Goal: Information Seeking & Learning: Compare options

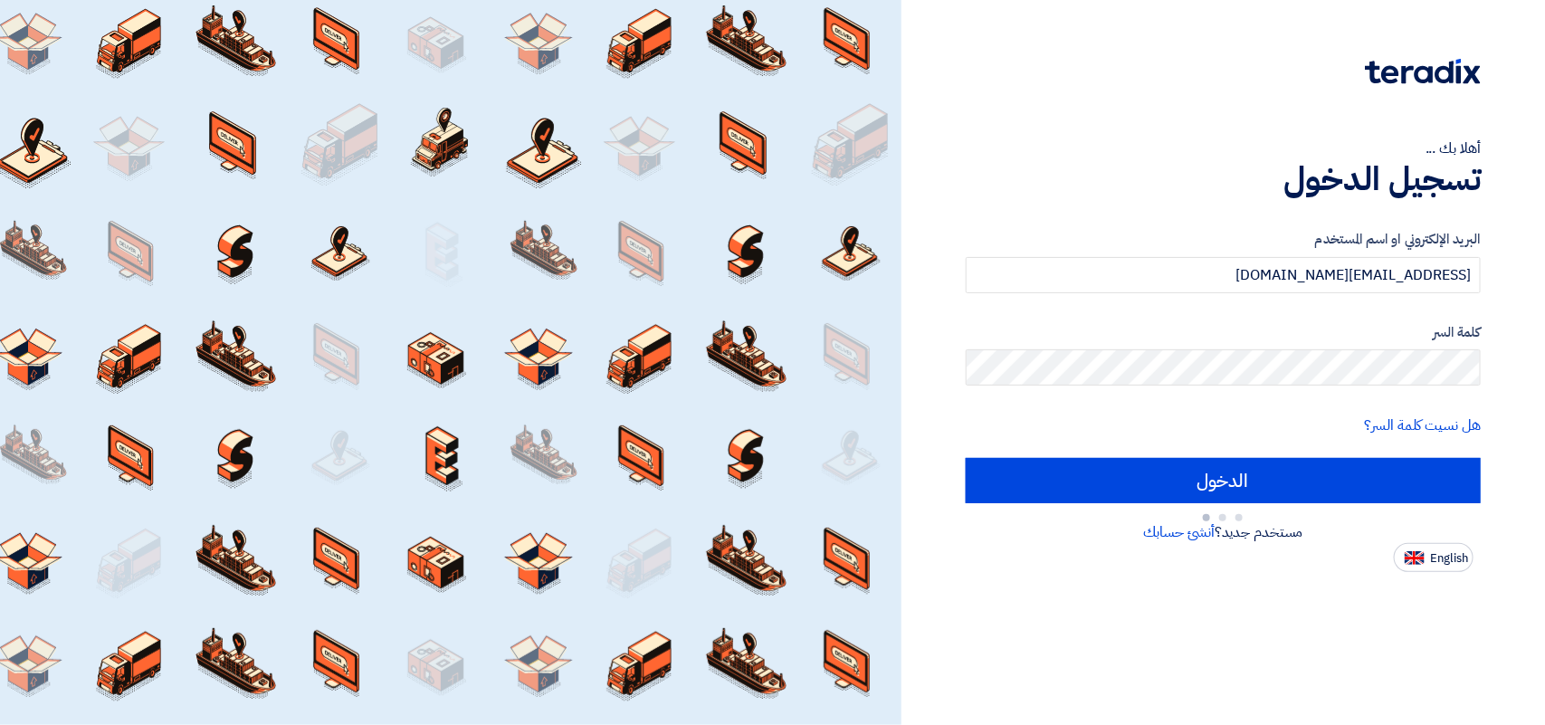
type input "Sign in"
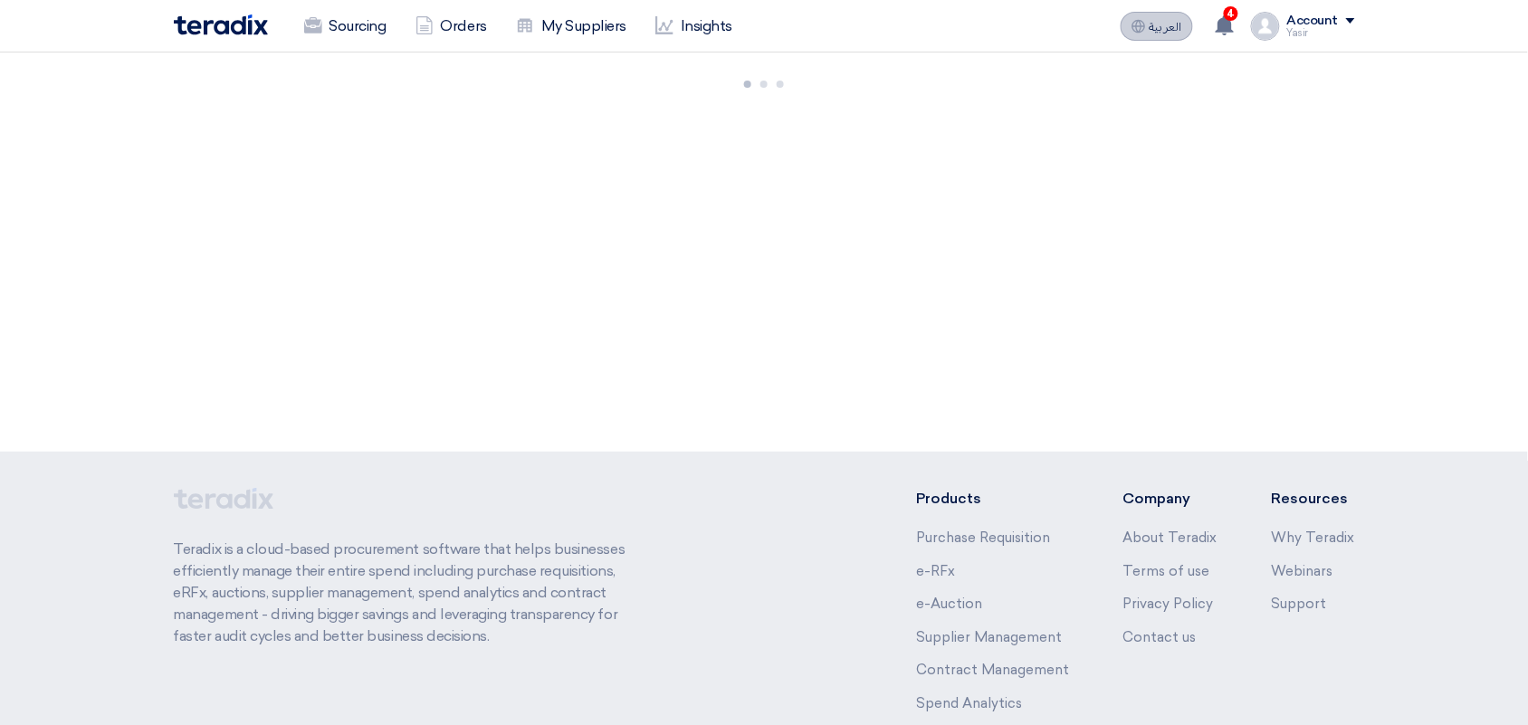
click at [1182, 27] on span "العربية" at bounding box center [1166, 27] width 33 height 13
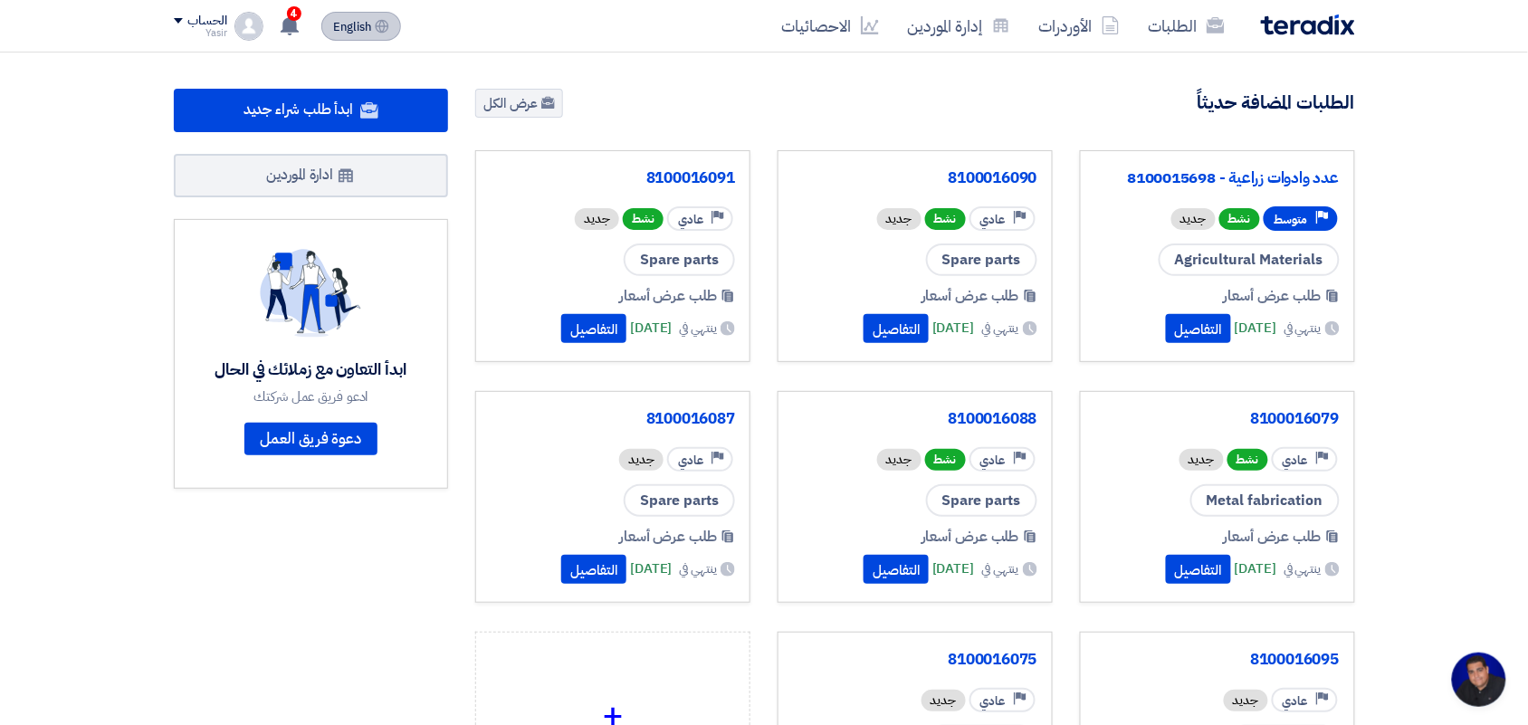
scroll to position [6, 0]
click at [1156, 27] on link "الطلبات" at bounding box center [1186, 26] width 105 height 43
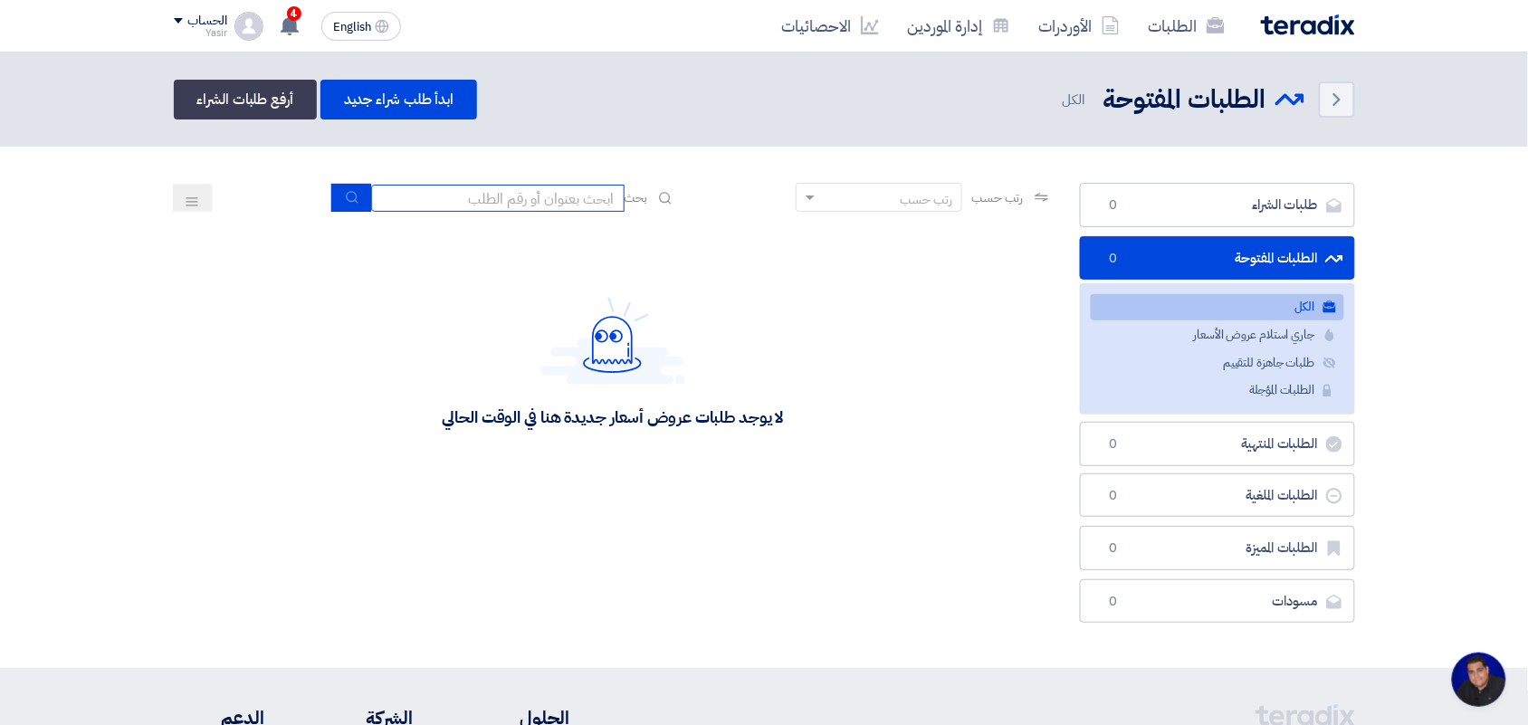
click at [475, 199] on input at bounding box center [497, 198] width 253 height 27
type input "new"
click at [355, 200] on button "submit" at bounding box center [351, 198] width 40 height 28
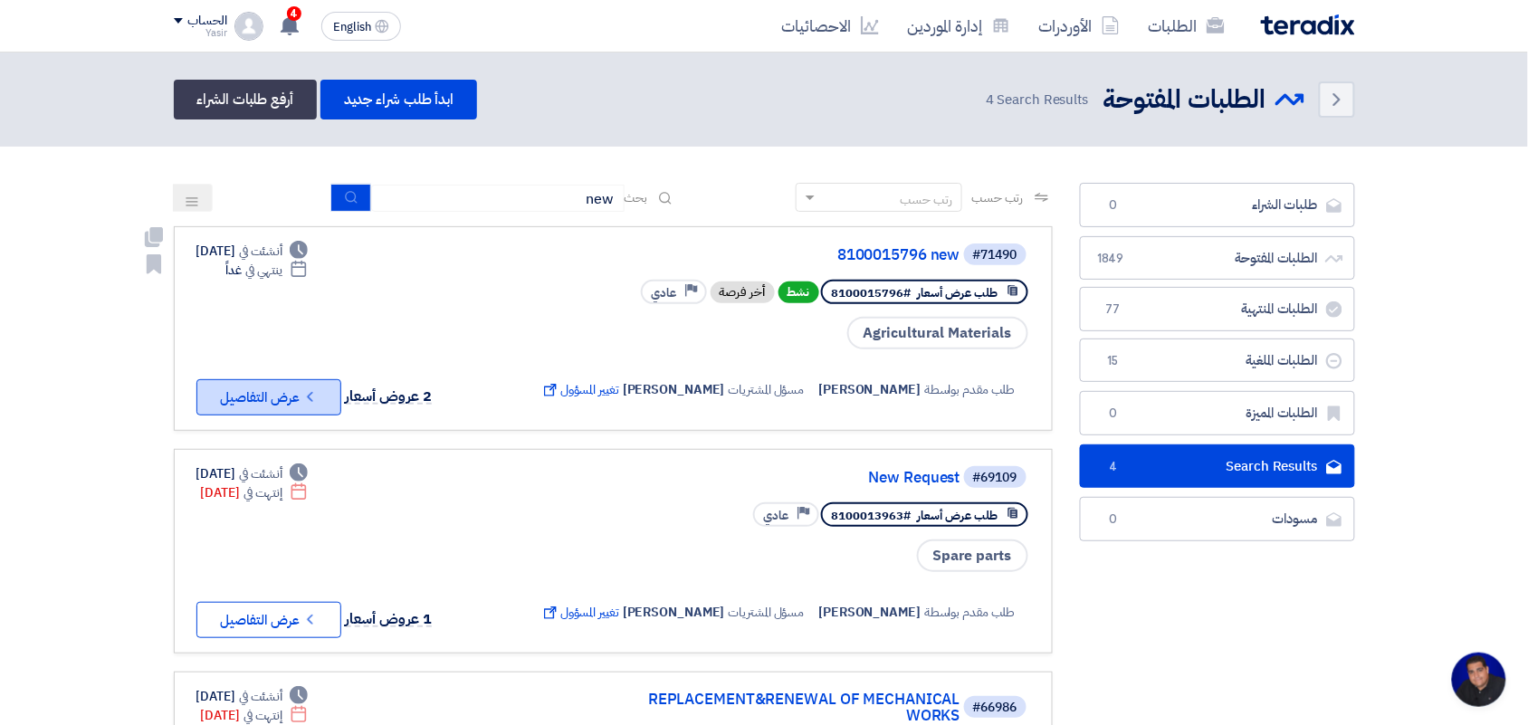
click at [283, 394] on button "Check details عرض التفاصيل" at bounding box center [268, 397] width 145 height 36
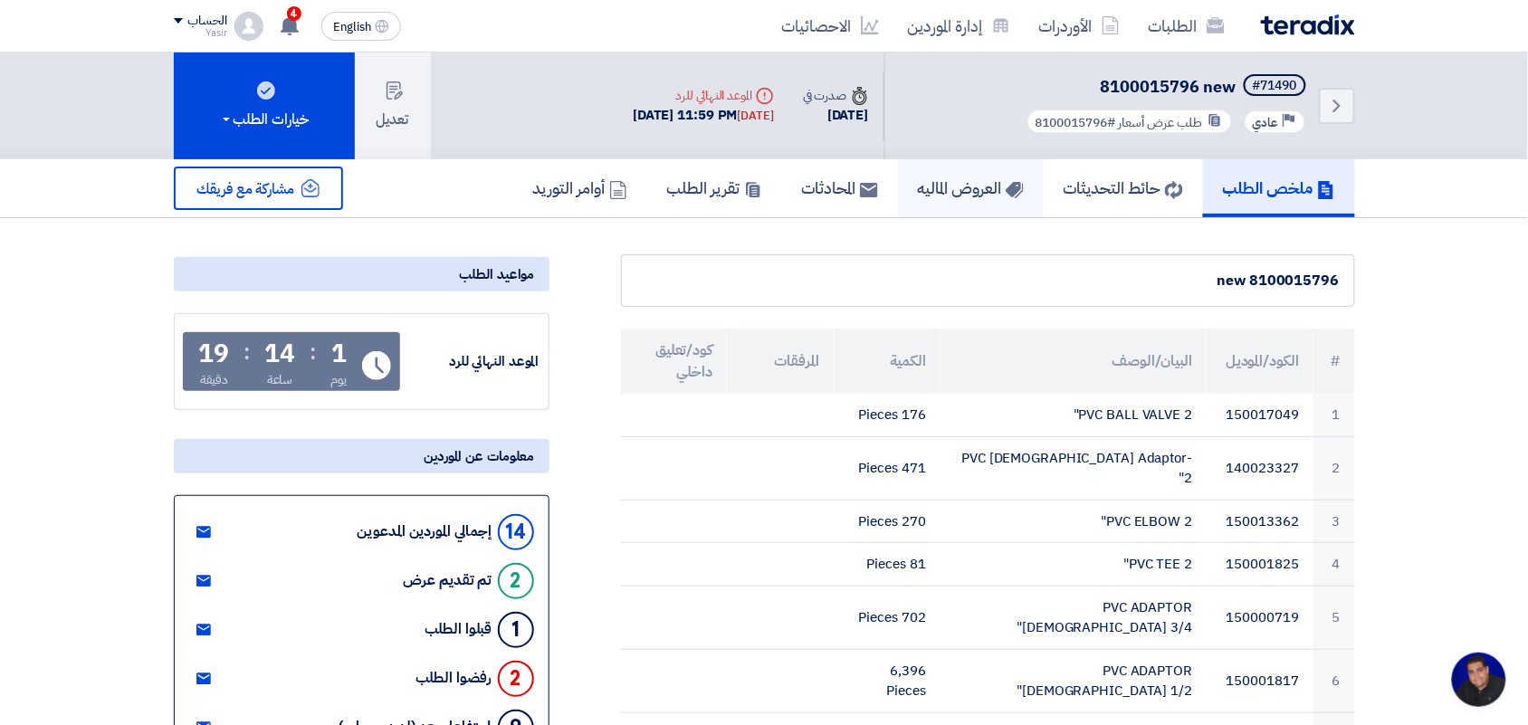
click at [961, 192] on h5 "العروض الماليه" at bounding box center [971, 187] width 106 height 21
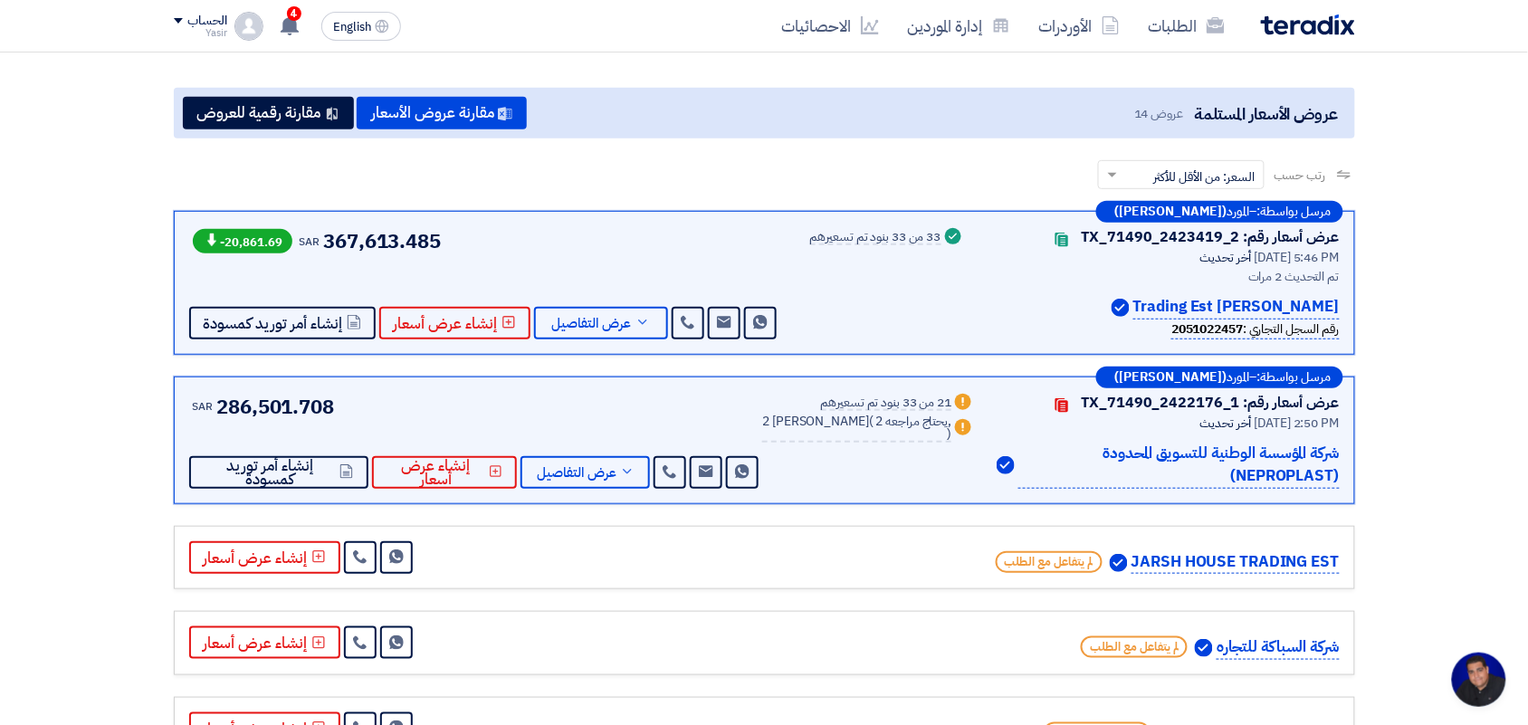
scroll to position [226, 0]
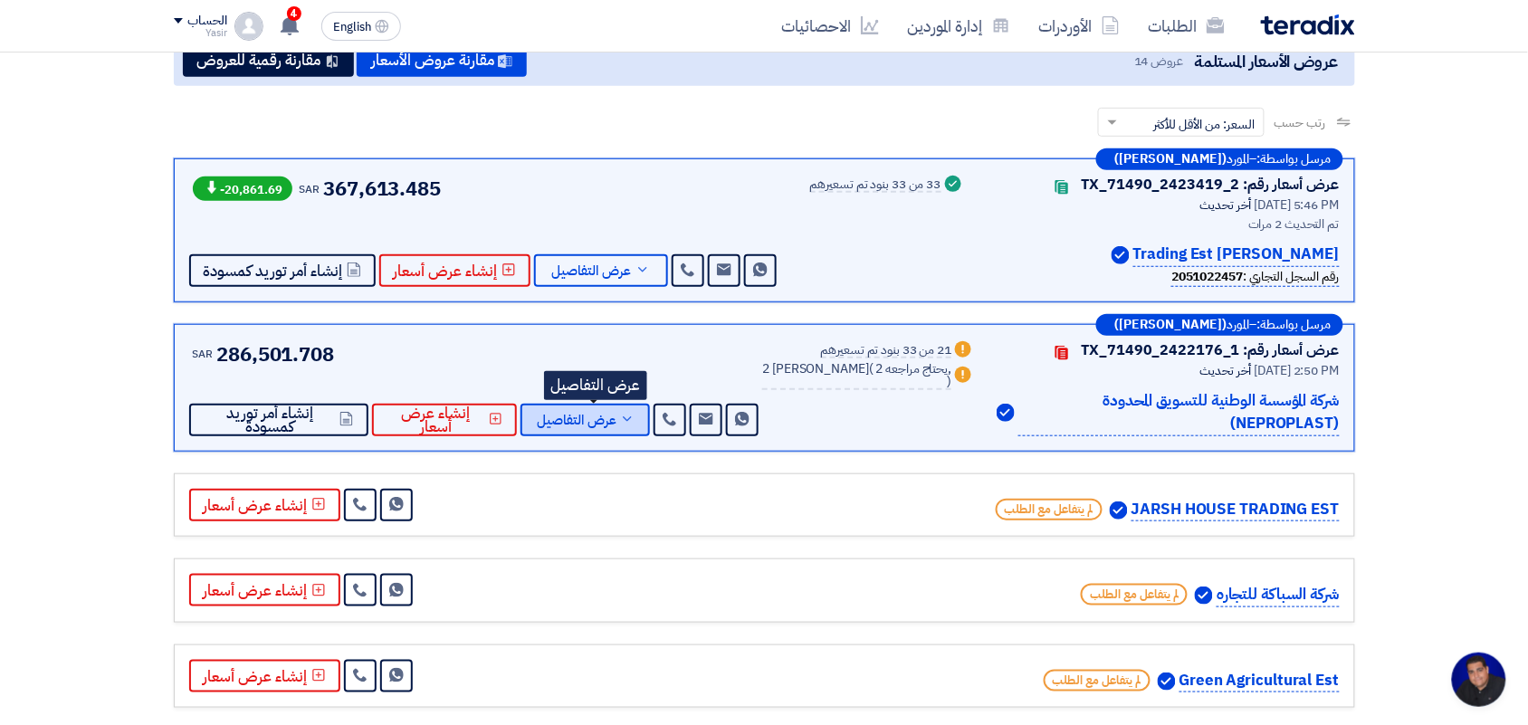
click at [611, 426] on span "عرض التفاصيل" at bounding box center [577, 421] width 80 height 14
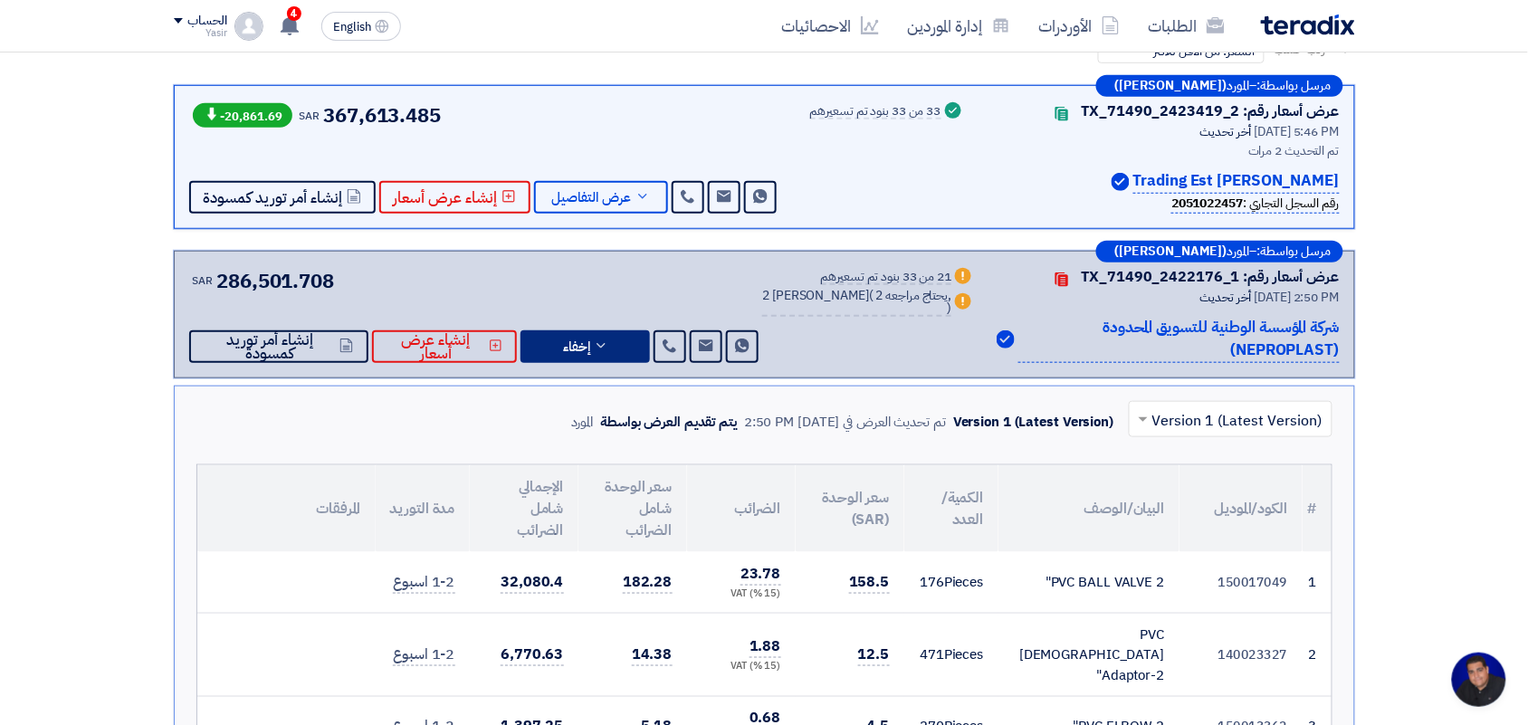
scroll to position [339, 0]
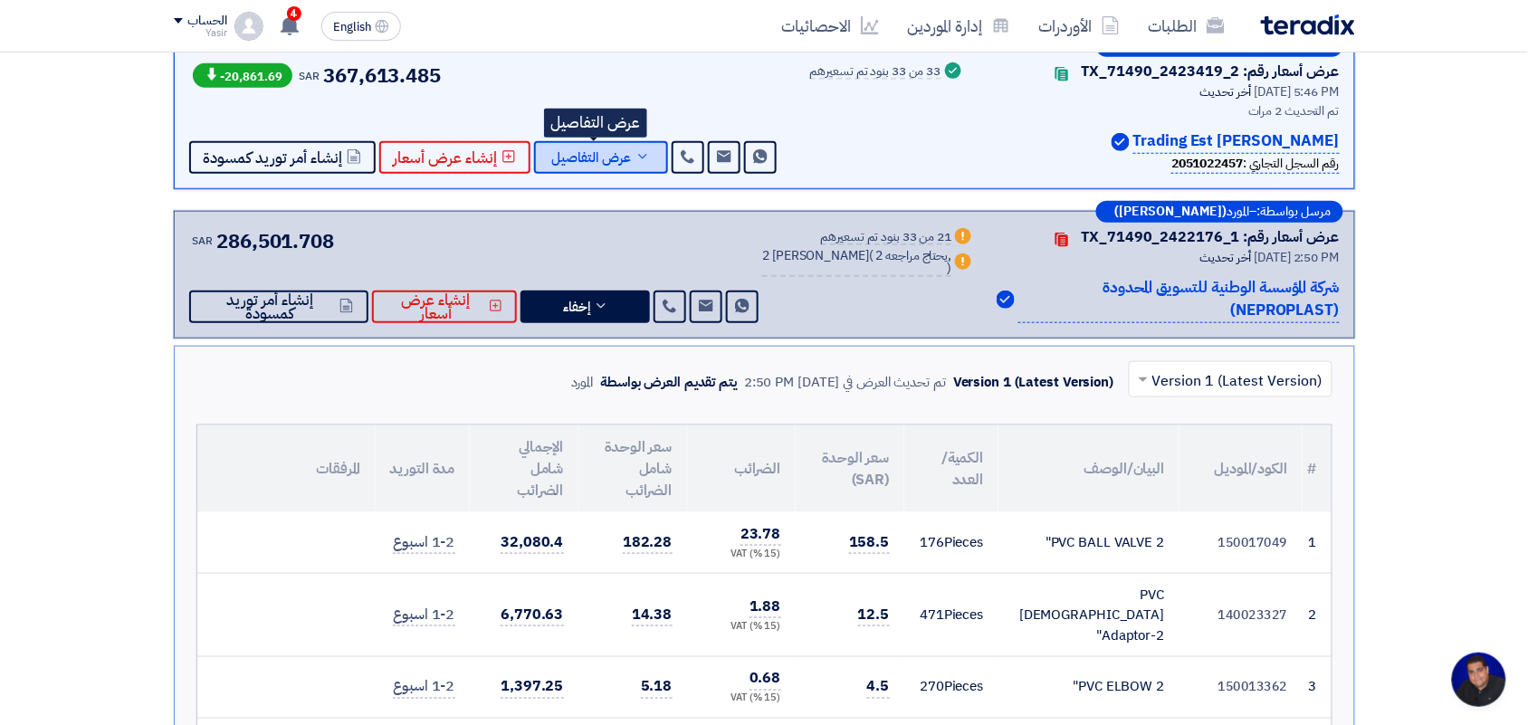
click at [577, 156] on span "عرض التفاصيل" at bounding box center [592, 158] width 80 height 14
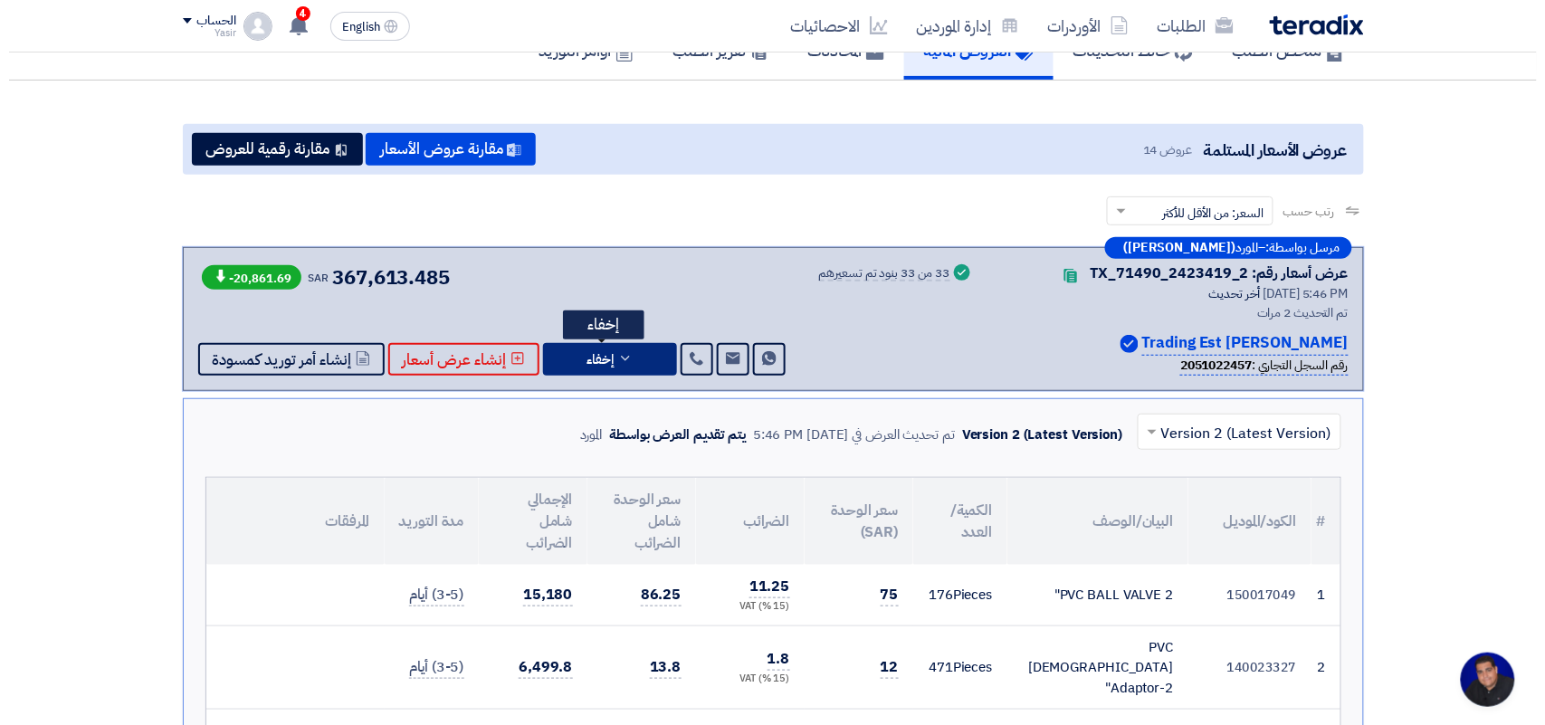
scroll to position [113, 0]
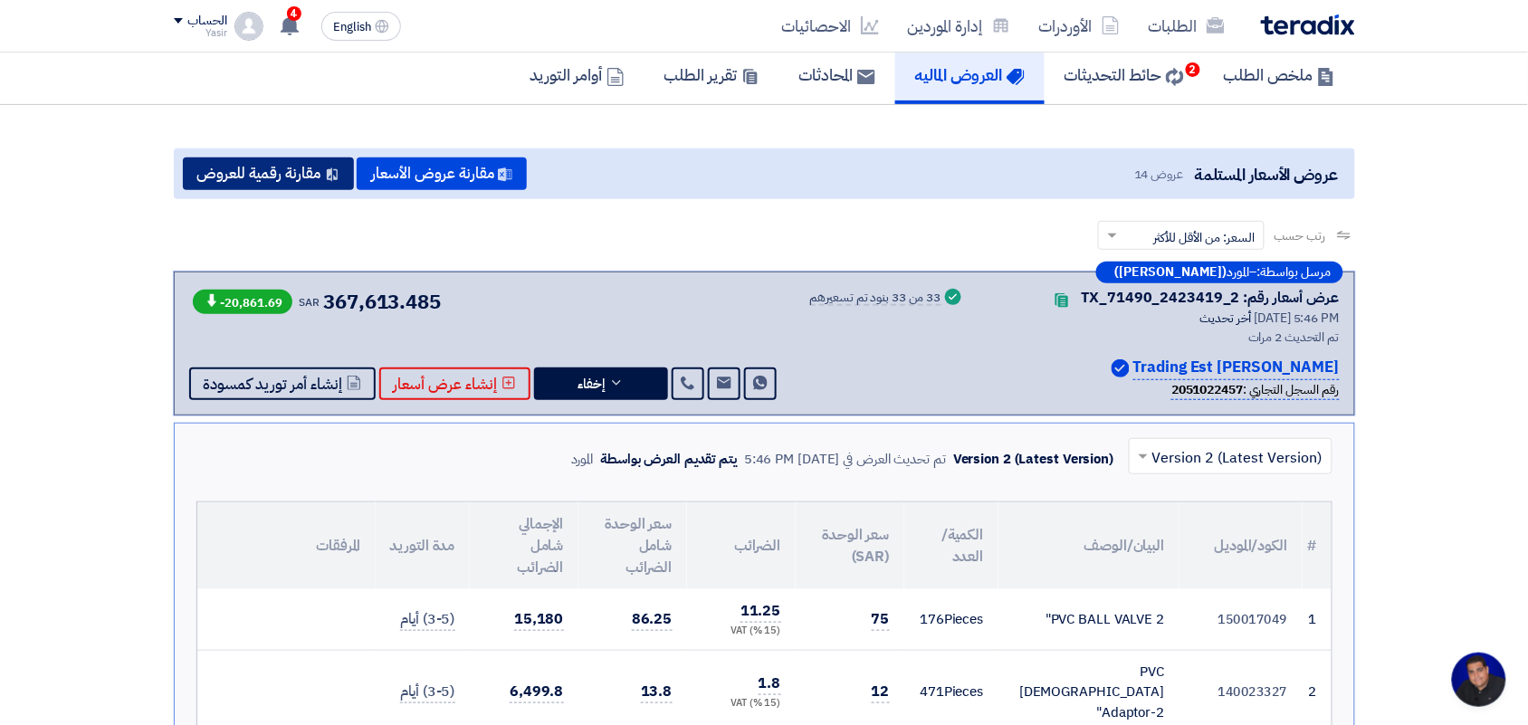
click at [318, 170] on button "مقارنة رقمية للعروض" at bounding box center [268, 174] width 171 height 33
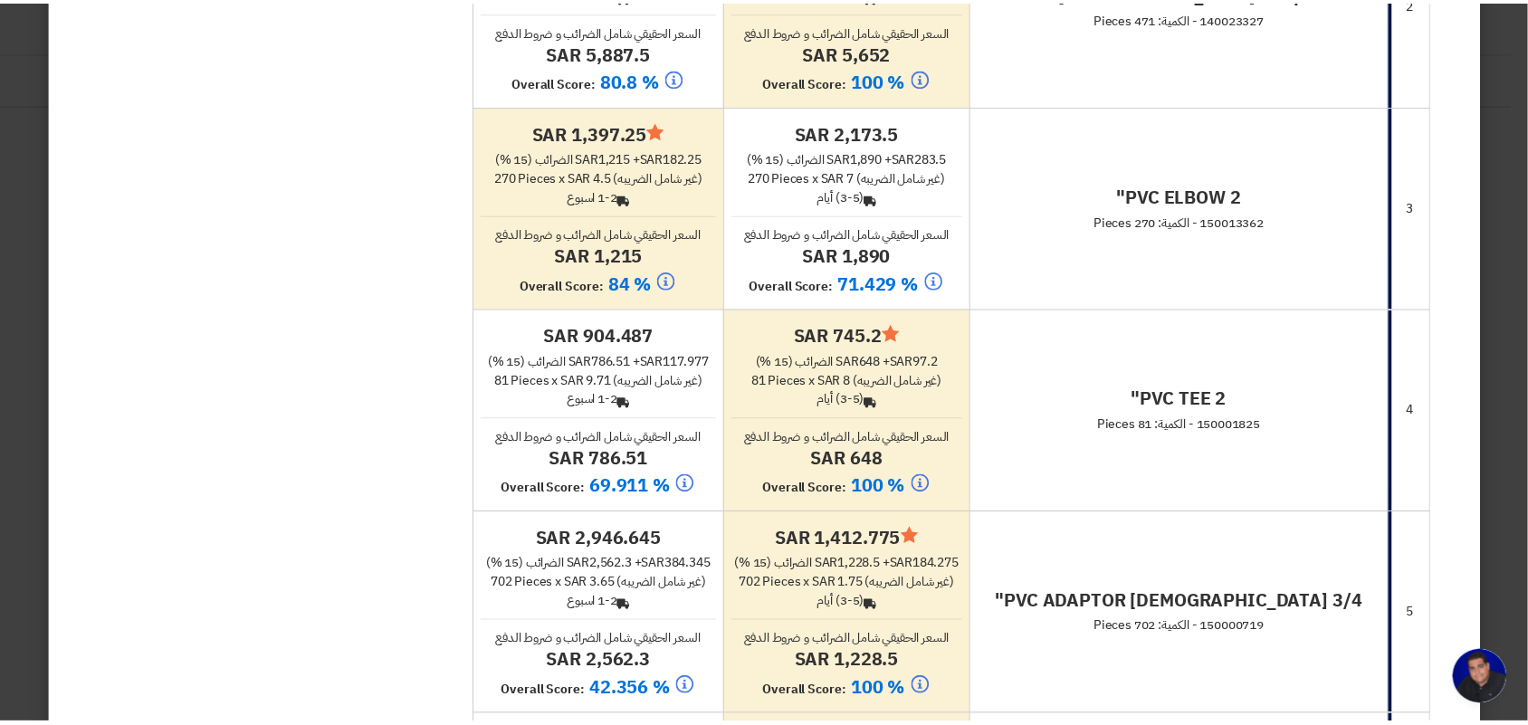
scroll to position [0, 0]
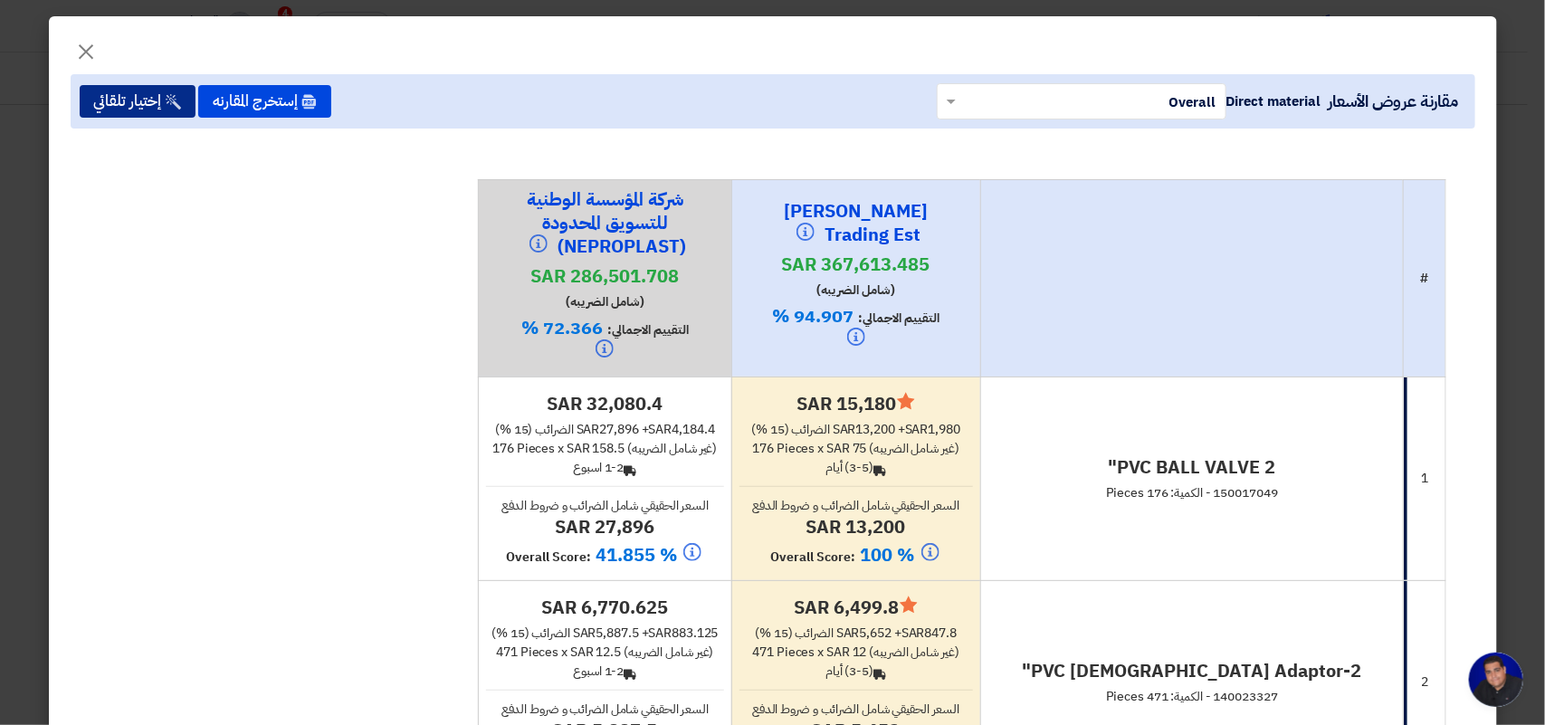
click at [146, 110] on button "إختيار تلقائي" at bounding box center [138, 101] width 116 height 33
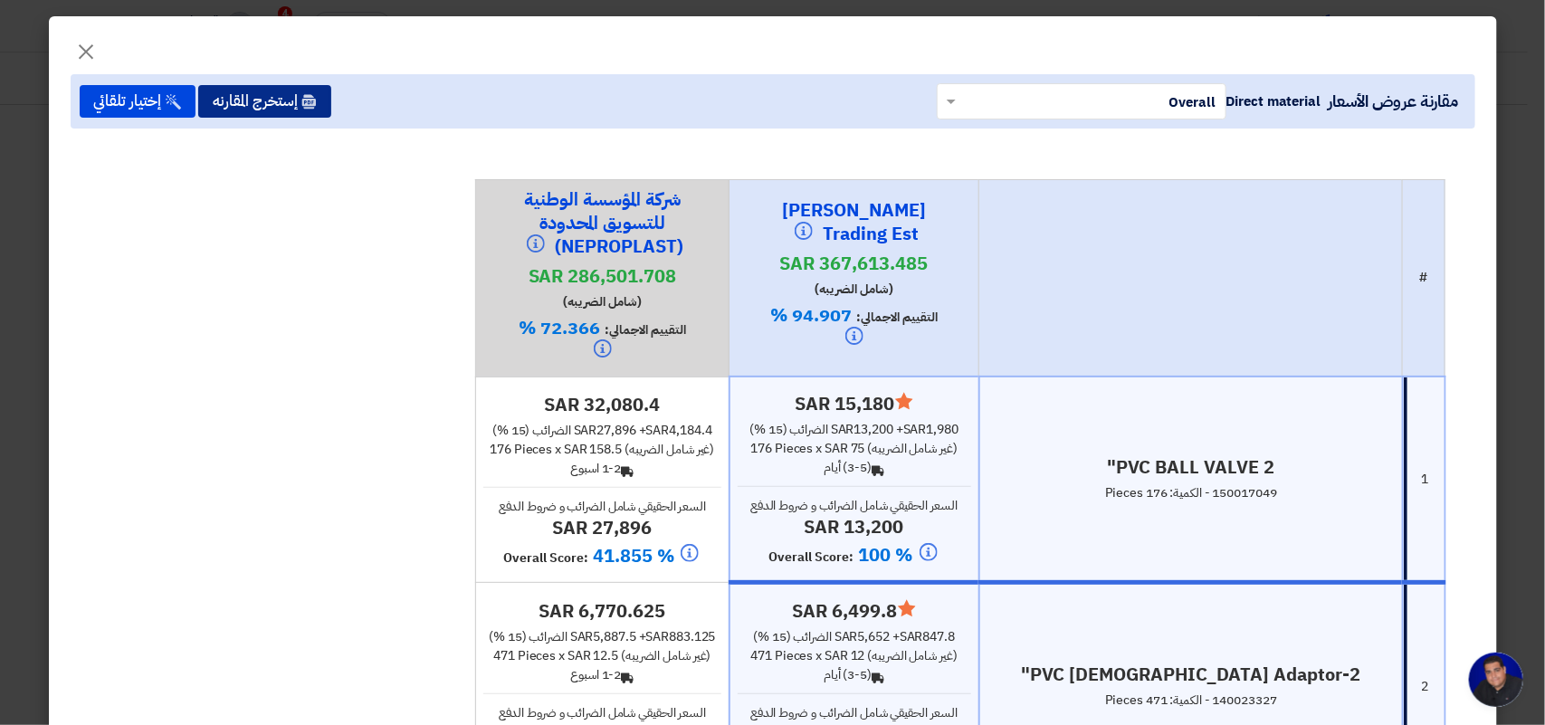
click at [291, 106] on button "إستخرج المقارنه" at bounding box center [264, 101] width 133 height 33
click at [96, 52] on span "×" at bounding box center [87, 51] width 22 height 54
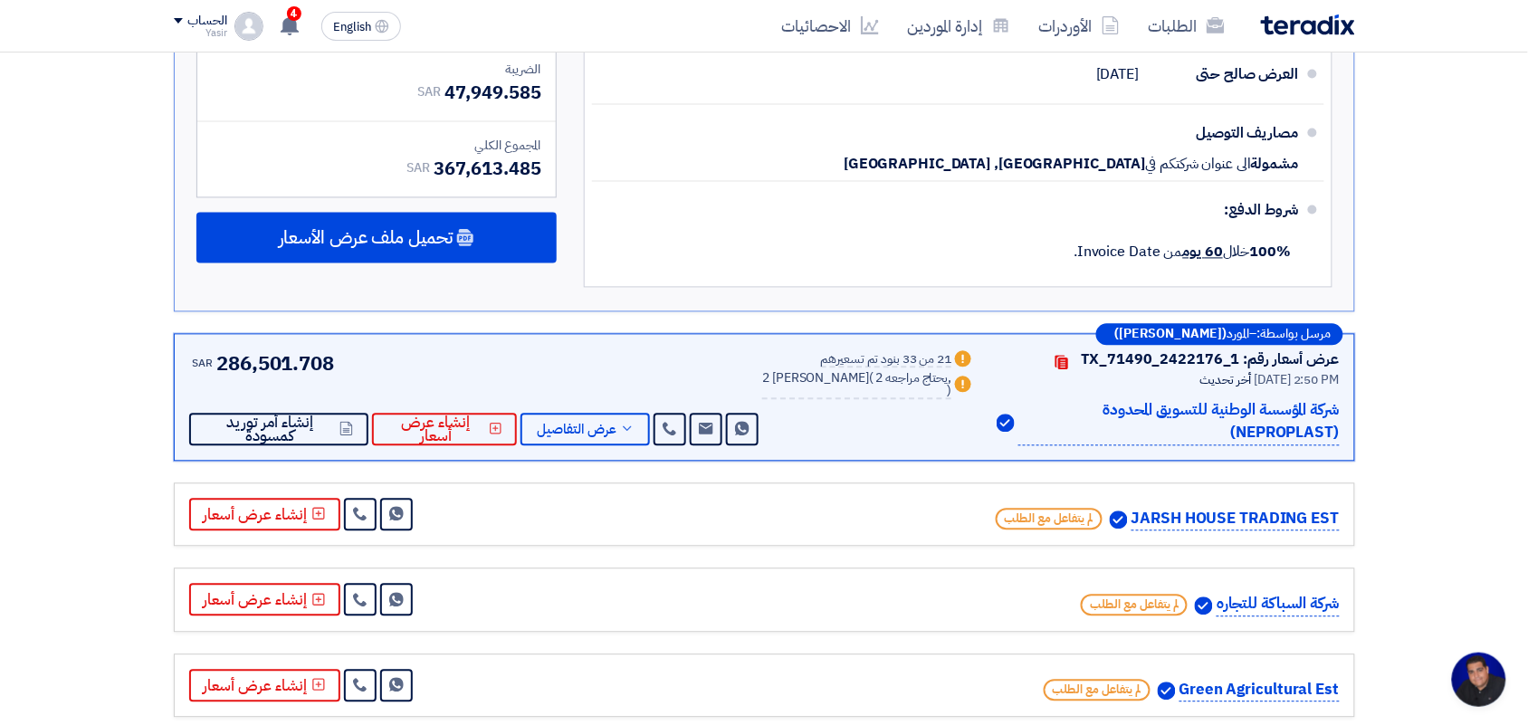
scroll to position [2942, 0]
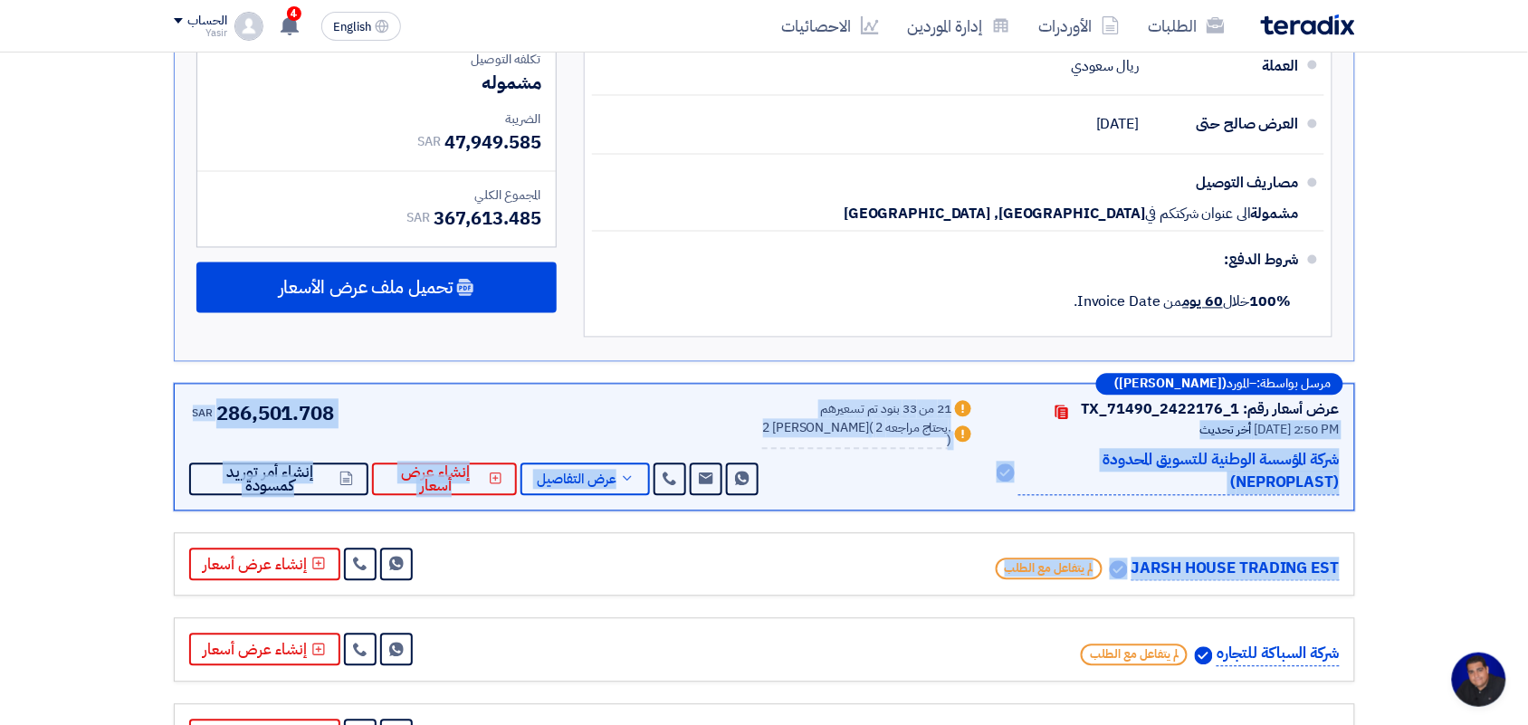
drag, startPoint x: 1023, startPoint y: 326, endPoint x: 718, endPoint y: 468, distance: 336.6
click at [884, 419] on div "Warn 21 من 33 بنود تم تسعيرهم Warn 2 بديل مقدم ( 2 يحتاج مراجعه, )" at bounding box center [868, 447] width 213 height 97
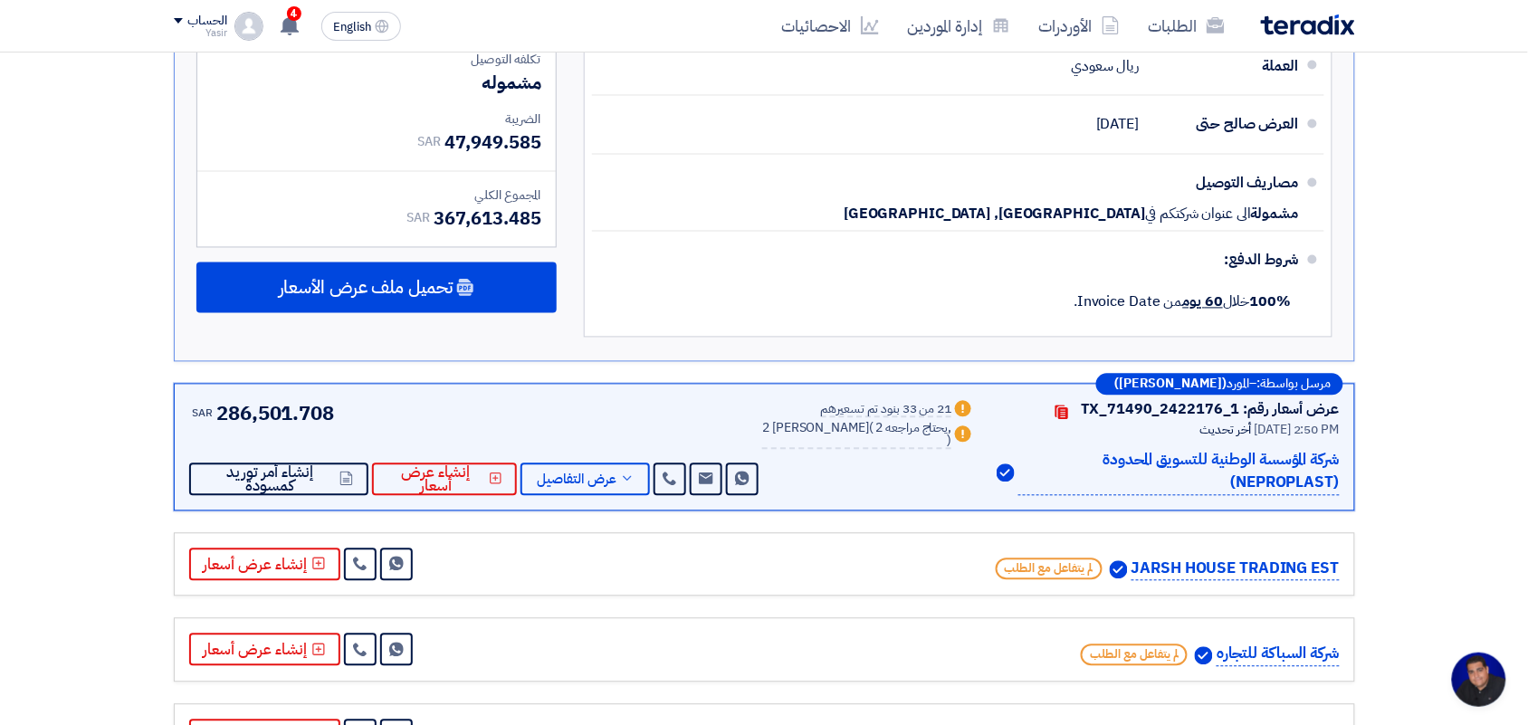
click at [874, 409] on div "Warn 21 من 33 بنود تم تسعيرهم Warn 2 بديل مقدم ( 2 يحتاج مراجعه, )" at bounding box center [868, 447] width 213 height 97
drag, startPoint x: 883, startPoint y: 439, endPoint x: 843, endPoint y: 294, distance: 150.2
click at [699, 399] on div "SAR 286,501.708 Send Message Send Message" at bounding box center [476, 447] width 574 height 97
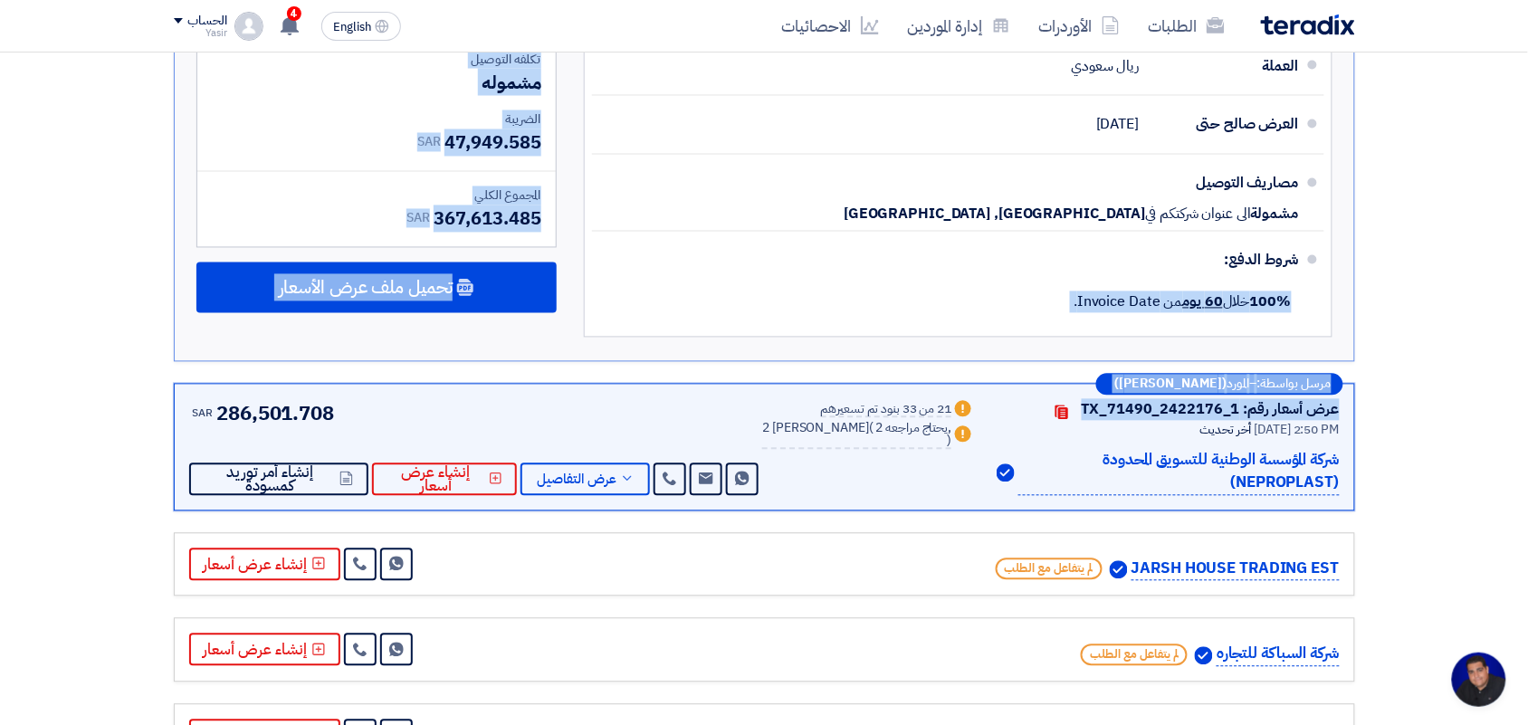
drag, startPoint x: 993, startPoint y: 335, endPoint x: 1381, endPoint y: 292, distance: 389.8
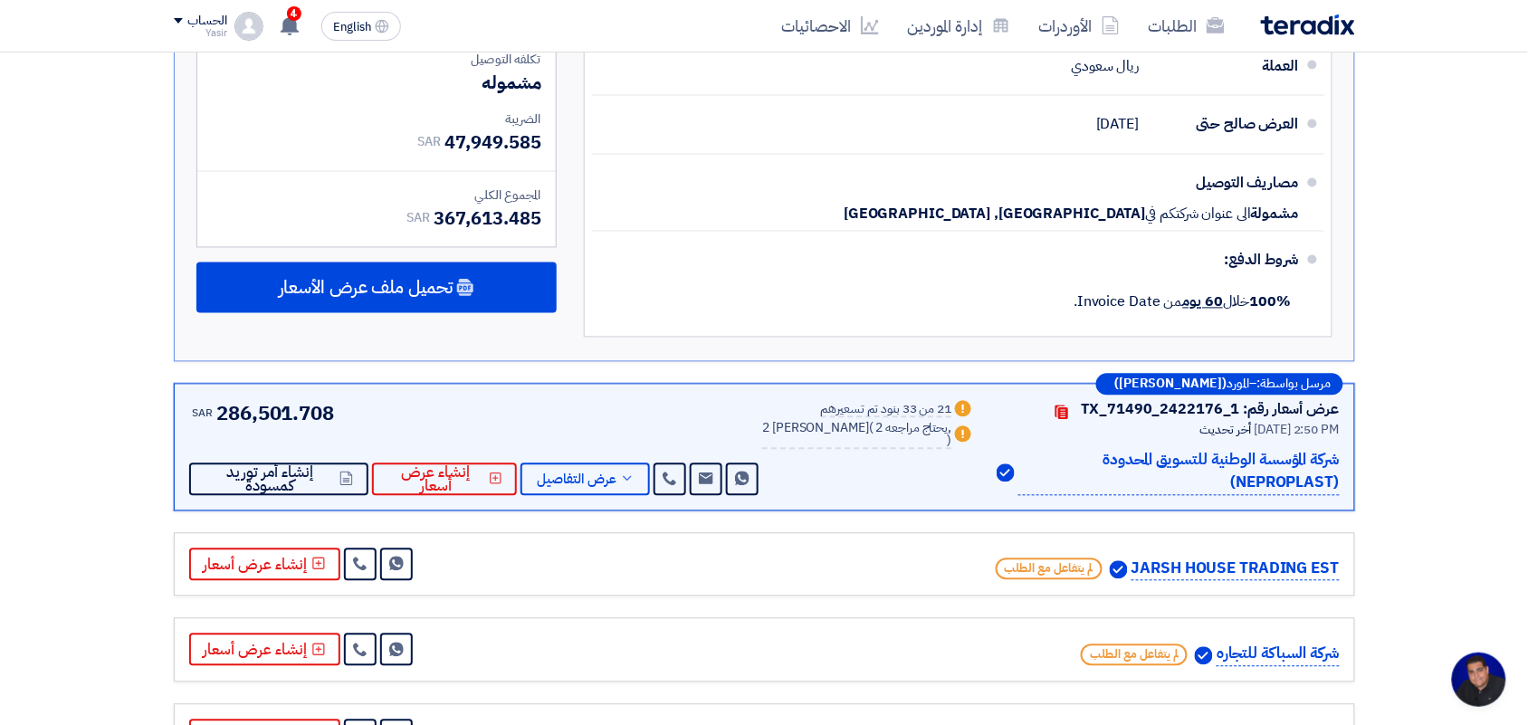
click at [897, 407] on div "Warn 21 من 33 بنود تم تسعيرهم Warn 2 بديل مقدم ( 2 يحتاج مراجعه, )" at bounding box center [868, 447] width 213 height 97
click at [876, 412] on div "Warn 21 من 33 بنود تم تسعيرهم Warn 2 بديل مقدم ( 2 يحتاج مراجعه, )" at bounding box center [868, 447] width 213 height 97
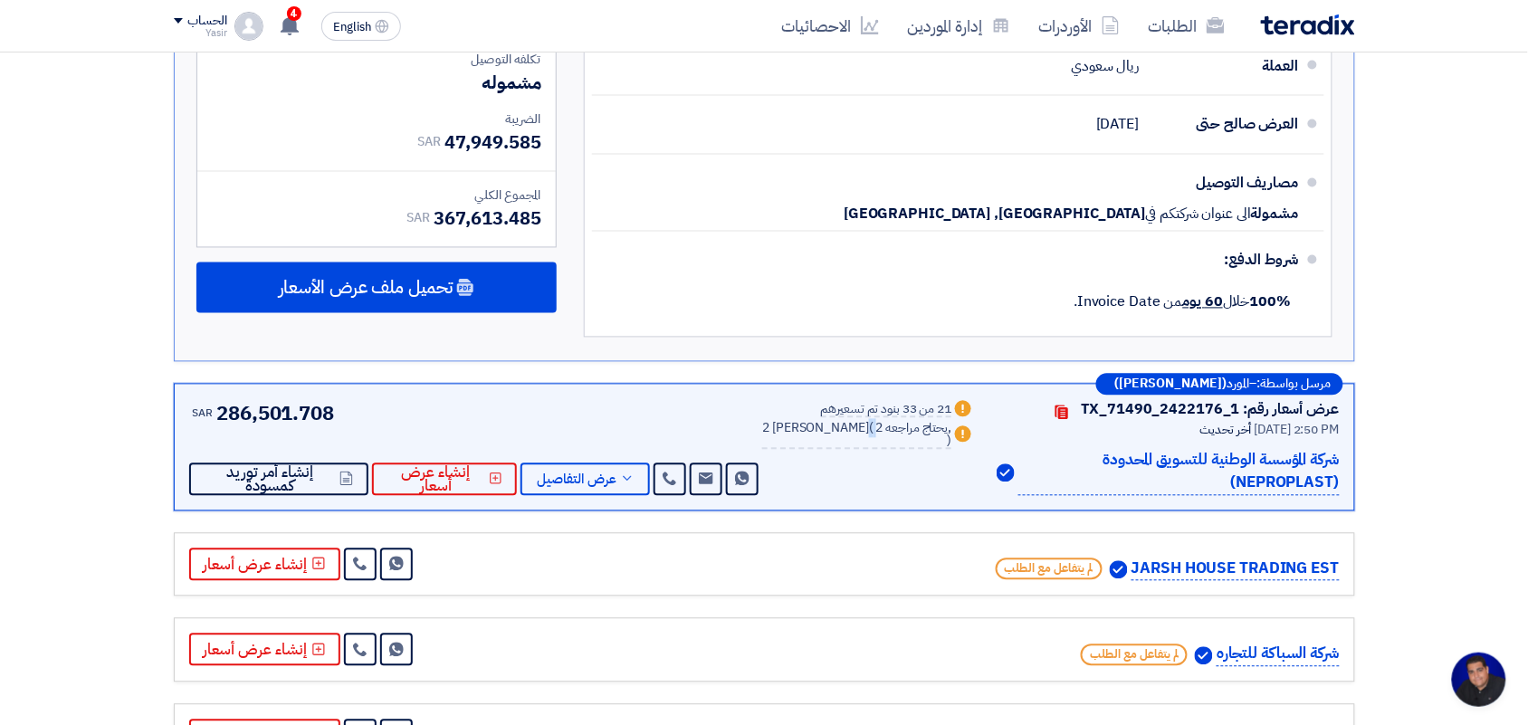
click at [876, 412] on div "Warn 21 من 33 بنود تم تسعيرهم Warn 2 بديل مقدم ( 2 يحتاج مراجعه, )" at bounding box center [868, 447] width 213 height 97
click at [775, 399] on div "عرض أسعار رقم: TX_71490_2422176_1 Contacts أخر تحديث [DATE] 2:50 PM" at bounding box center [764, 447] width 1151 height 97
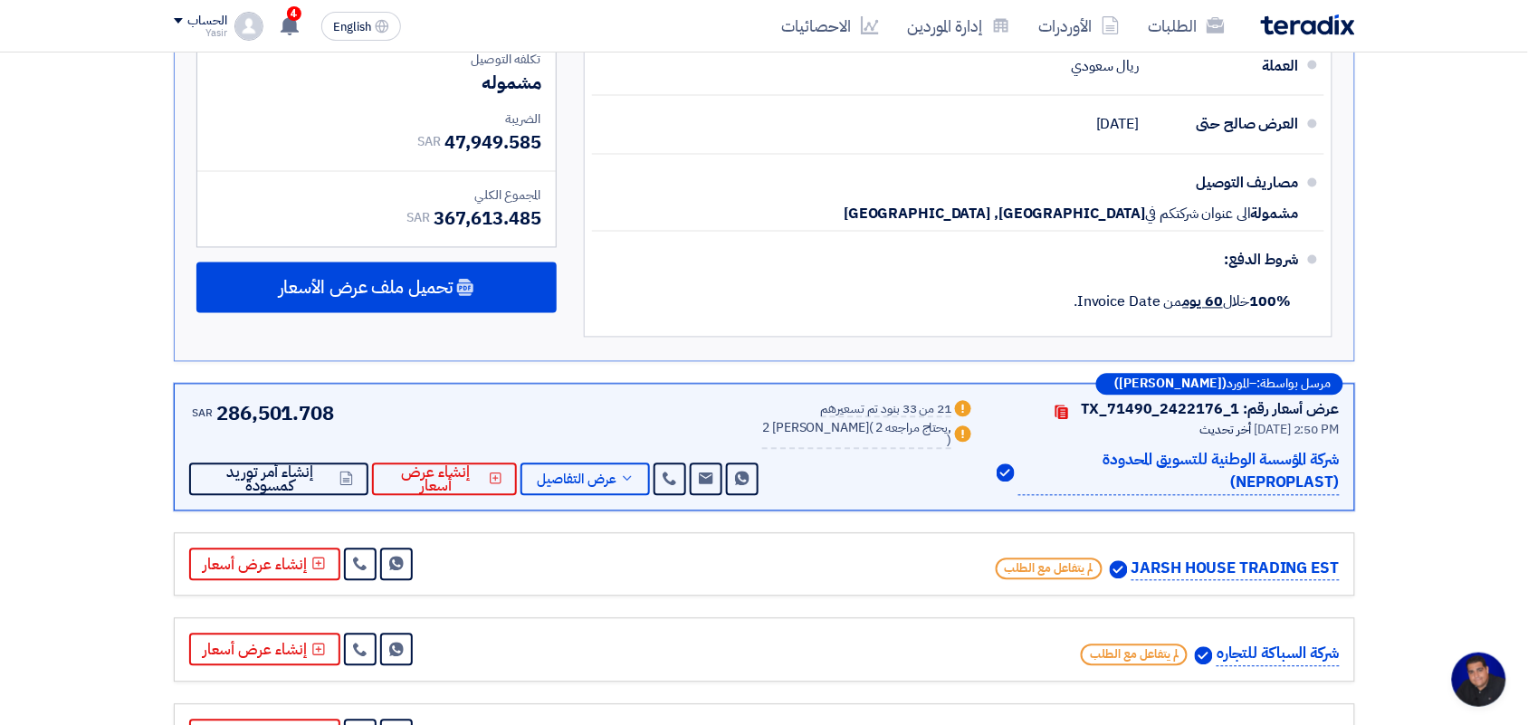
click at [677, 399] on div "SAR 286,501.708 Send Message Send Message" at bounding box center [476, 447] width 574 height 97
click at [489, 399] on div "SAR 286,501.708 Send Message Send Message" at bounding box center [476, 447] width 574 height 97
click at [475, 399] on div "SAR 286,501.708 Send Message Send Message" at bounding box center [476, 447] width 574 height 97
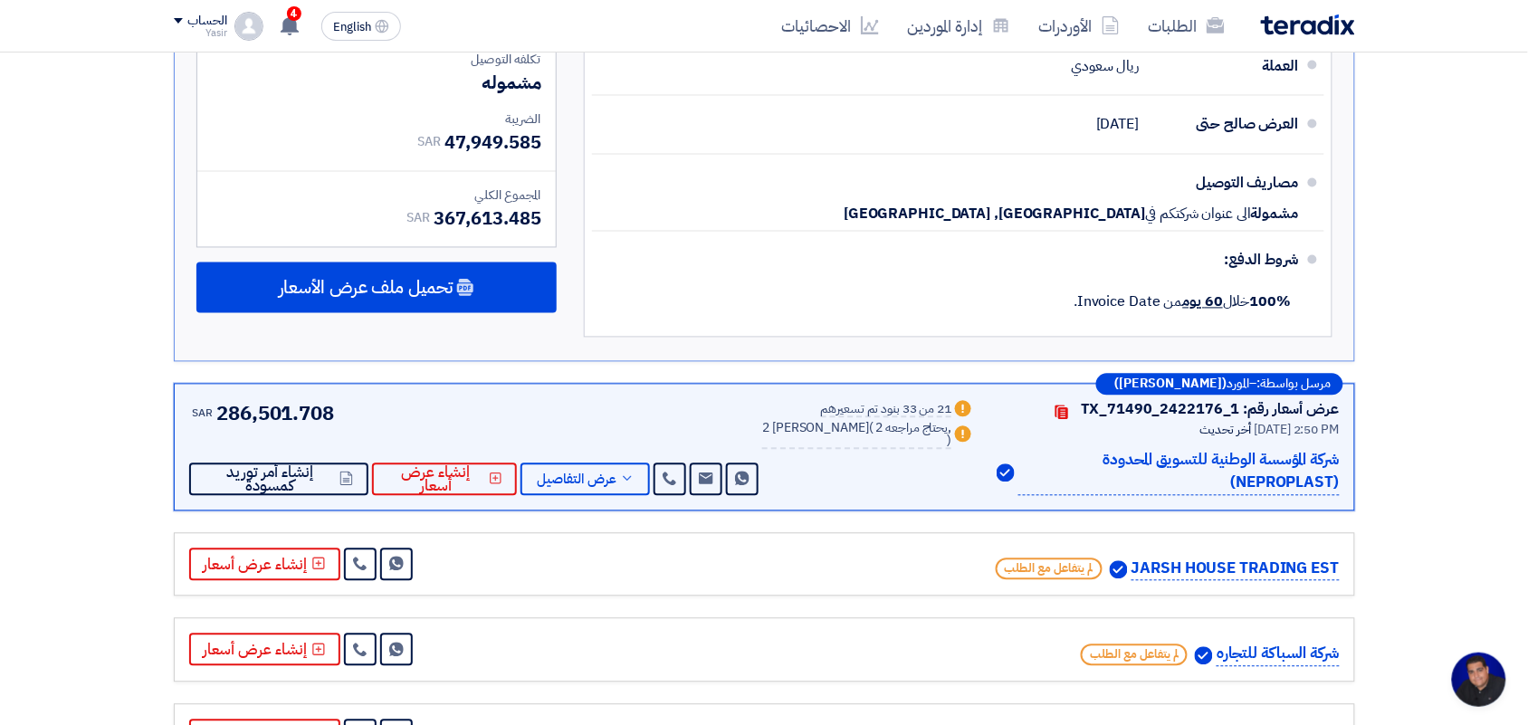
click at [287, 399] on div "SAR 286,501.708 Send Message Send Message" at bounding box center [476, 447] width 574 height 97
click at [286, 399] on div "SAR 286,501.708 Send Message Send Message" at bounding box center [476, 447] width 574 height 97
click at [269, 399] on div "SAR 286,501.708 Send Message Send Message" at bounding box center [476, 447] width 574 height 97
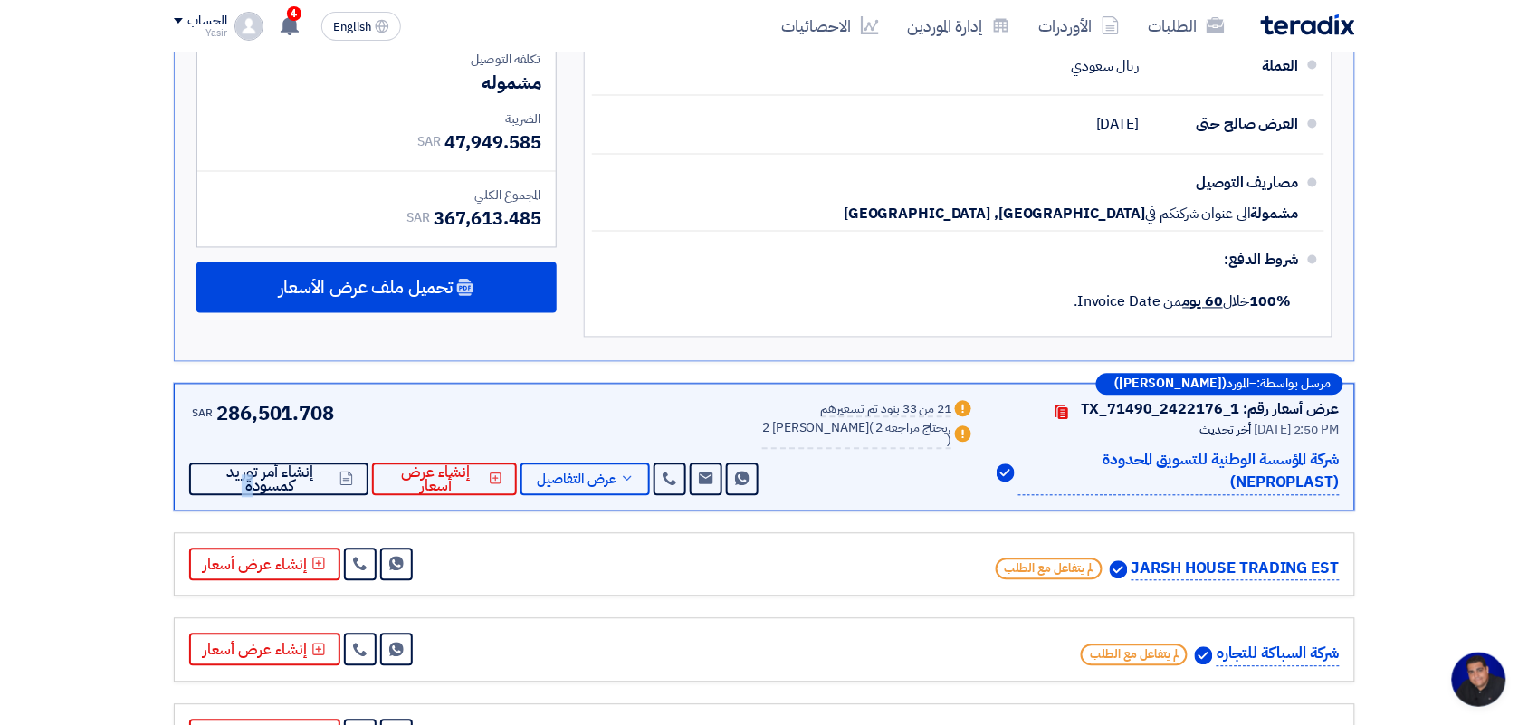
click at [268, 399] on div "SAR 286,501.708 Send Message Send Message" at bounding box center [476, 447] width 574 height 97
click at [1052, 449] on p "شركة المؤسسة الوطنية للتسويق المحدودة (NEPROPLAST)" at bounding box center [1178, 472] width 320 height 47
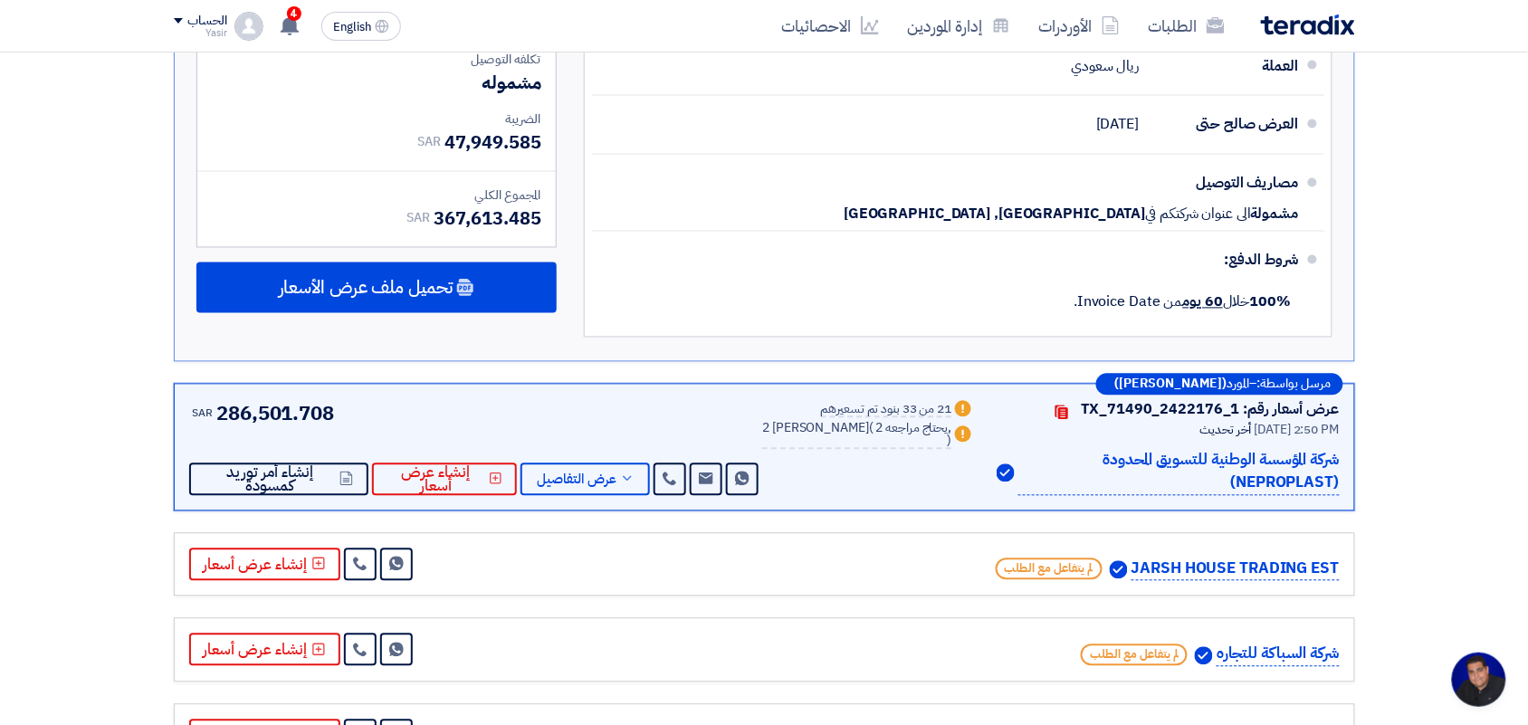
click at [917, 403] on div "Warn 21 من 33 بنود تم تسعيرهم Warn 2 بديل مقدم ( 2 يحتاج مراجعه, )" at bounding box center [868, 447] width 213 height 97
click at [912, 549] on div "JARSH HOUSE TRADING EST لم يتفاعل مع الطلب Send Message" at bounding box center [764, 565] width 1151 height 33
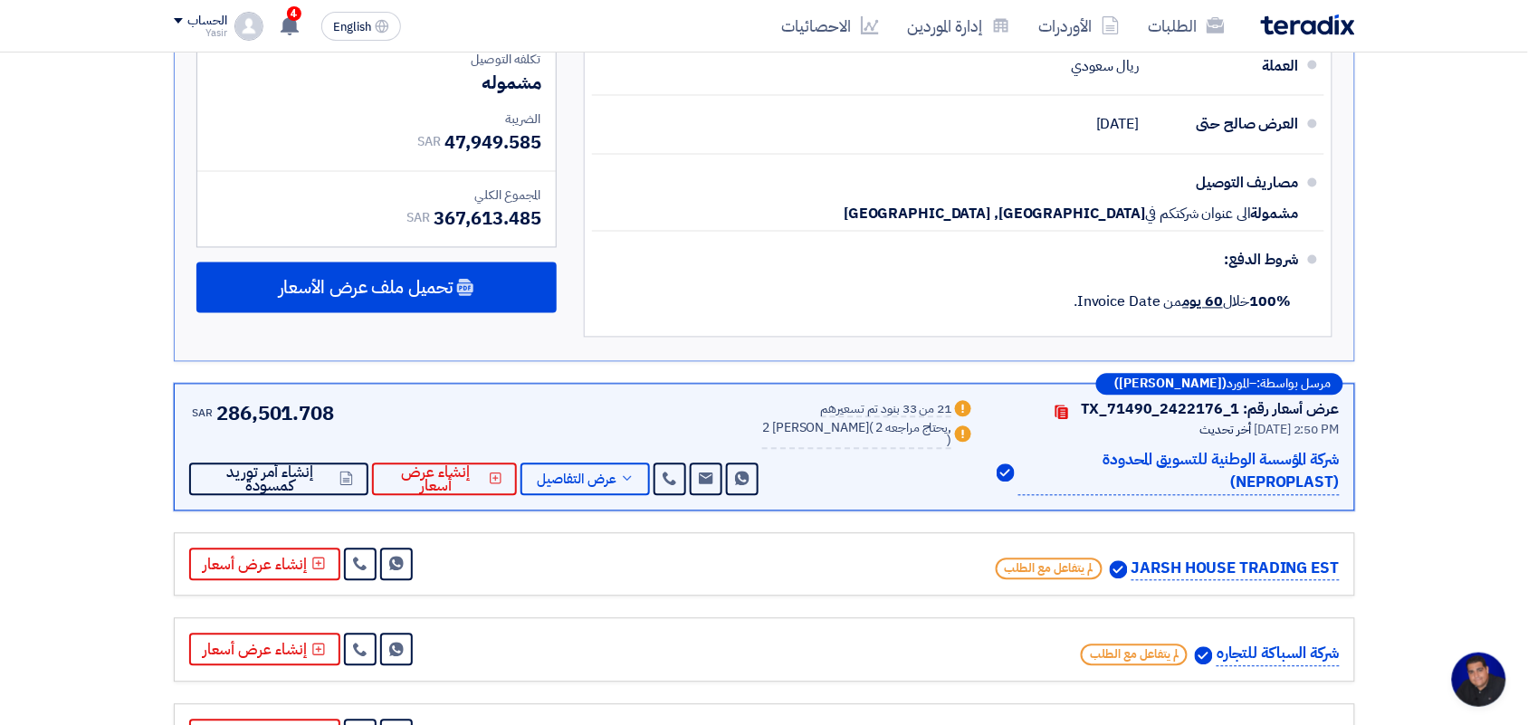
click at [912, 549] on div "JARSH HOUSE TRADING EST لم يتفاعل مع الطلب Send Message" at bounding box center [764, 565] width 1151 height 33
click at [998, 643] on div "شركة السباكة للتجاره لم يتفاعل مع الطلب" at bounding box center [1163, 655] width 353 height 24
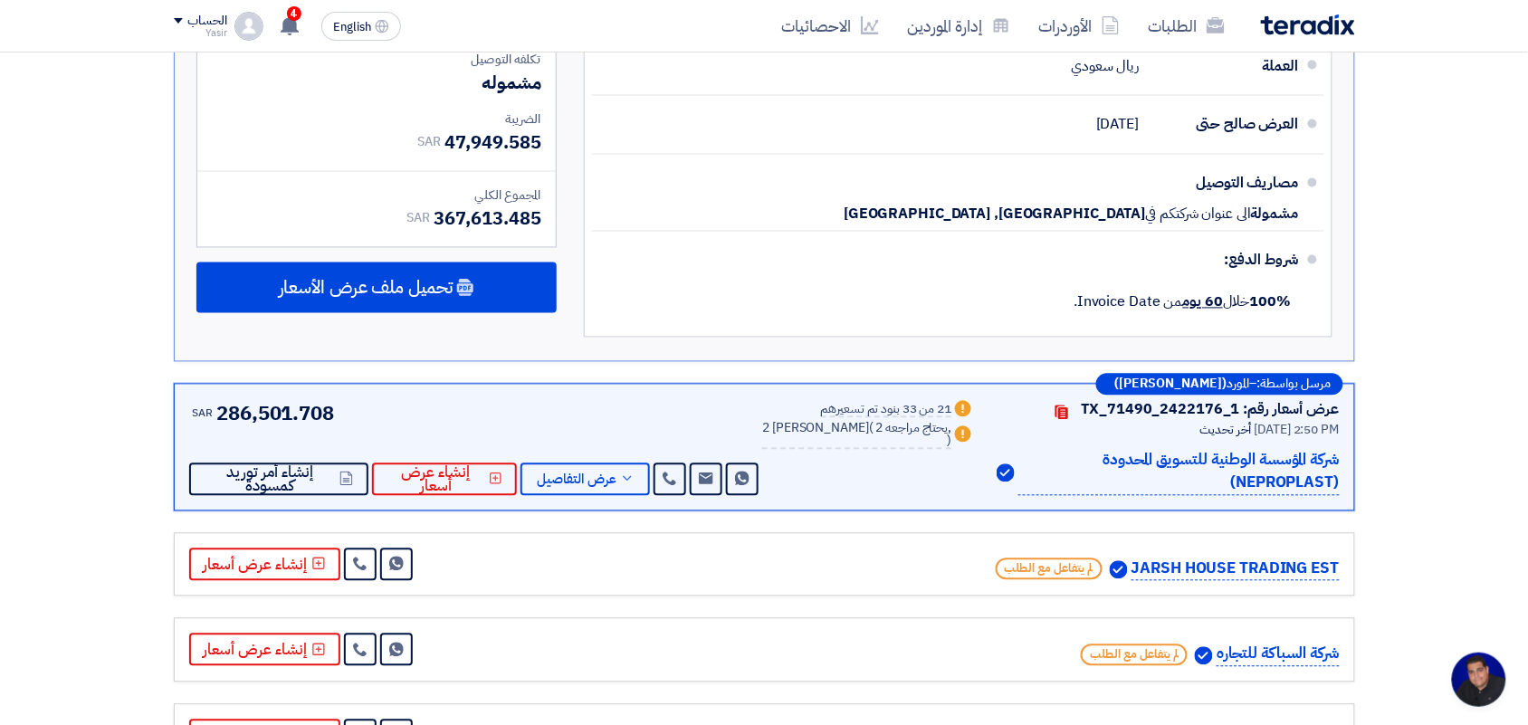
click at [998, 643] on div "شركة السباكة للتجاره لم يتفاعل مع الطلب" at bounding box center [1163, 655] width 353 height 24
click at [997, 643] on div "شركة السباكة للتجاره لم يتفاعل مع الطلب" at bounding box center [1163, 655] width 353 height 24
click at [933, 634] on div "شركة السباكة للتجاره لم يتفاعل مع الطلب Send Message" at bounding box center [764, 650] width 1151 height 33
click at [931, 634] on div "شركة السباكة للتجاره لم يتفاعل مع الطلب Send Message" at bounding box center [764, 650] width 1151 height 33
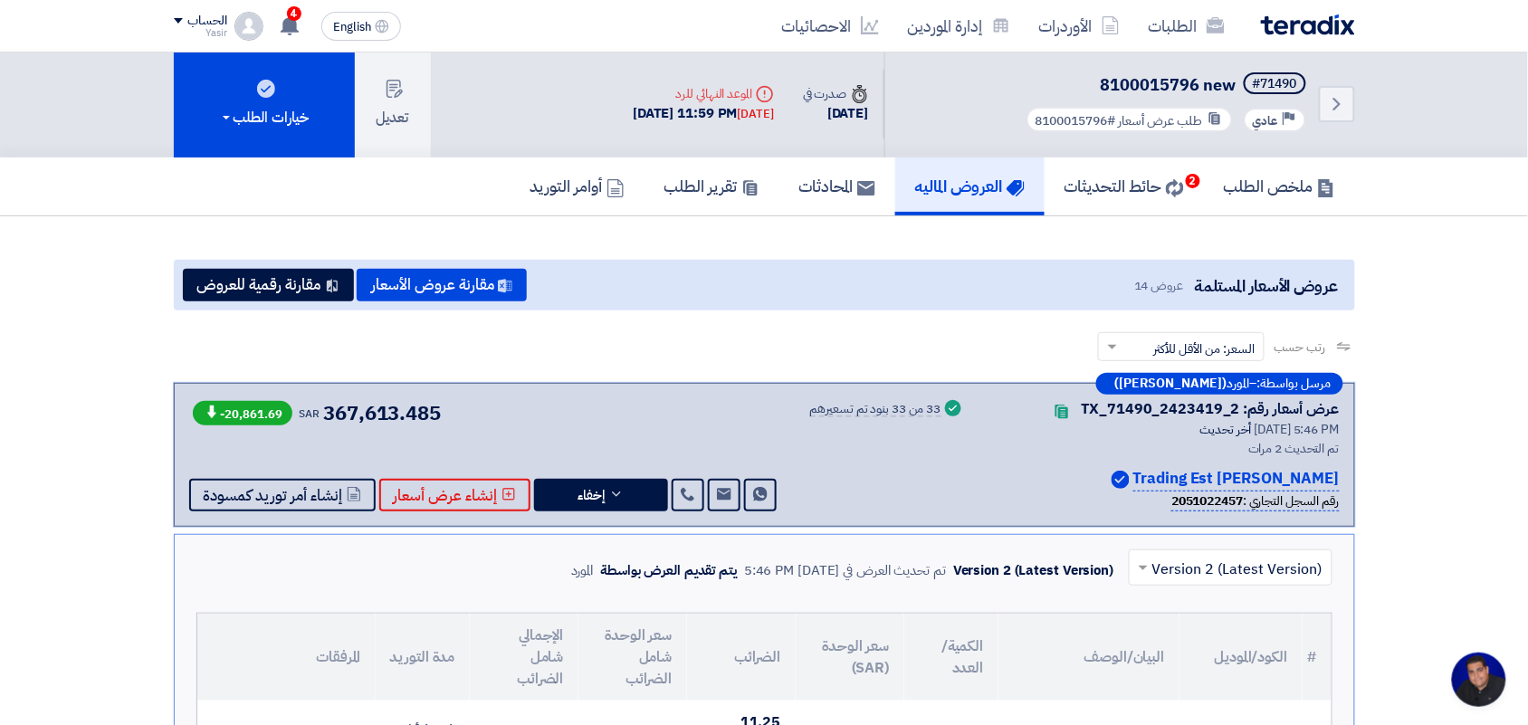
scroll to position [0, 0]
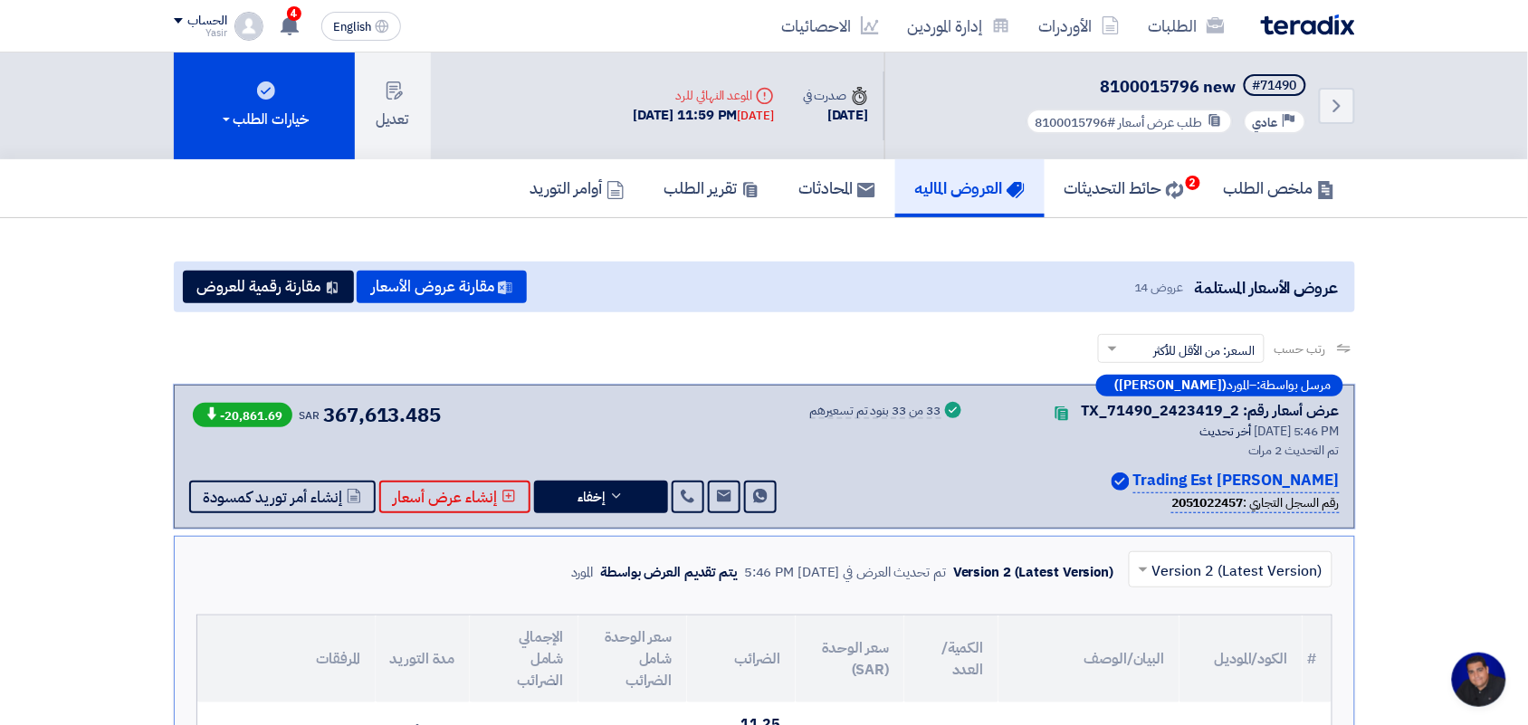
click at [1210, 566] on input "text" at bounding box center [1240, 571] width 167 height 30
click at [1222, 644] on div "Version 1" at bounding box center [1231, 648] width 202 height 36
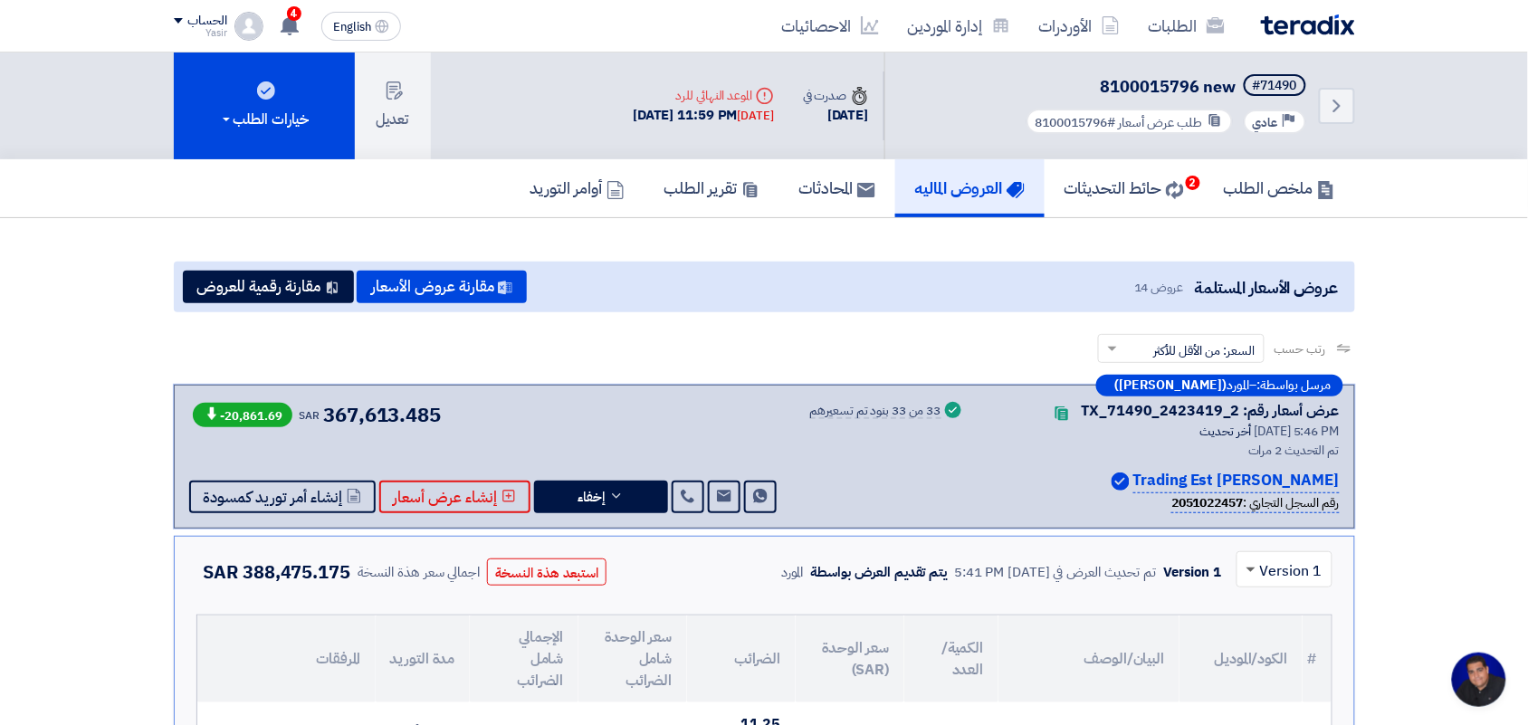
click at [1251, 571] on span at bounding box center [1248, 570] width 23 height 22
click at [1278, 613] on span "Version 2 (Latest Version)" at bounding box center [1237, 611] width 170 height 22
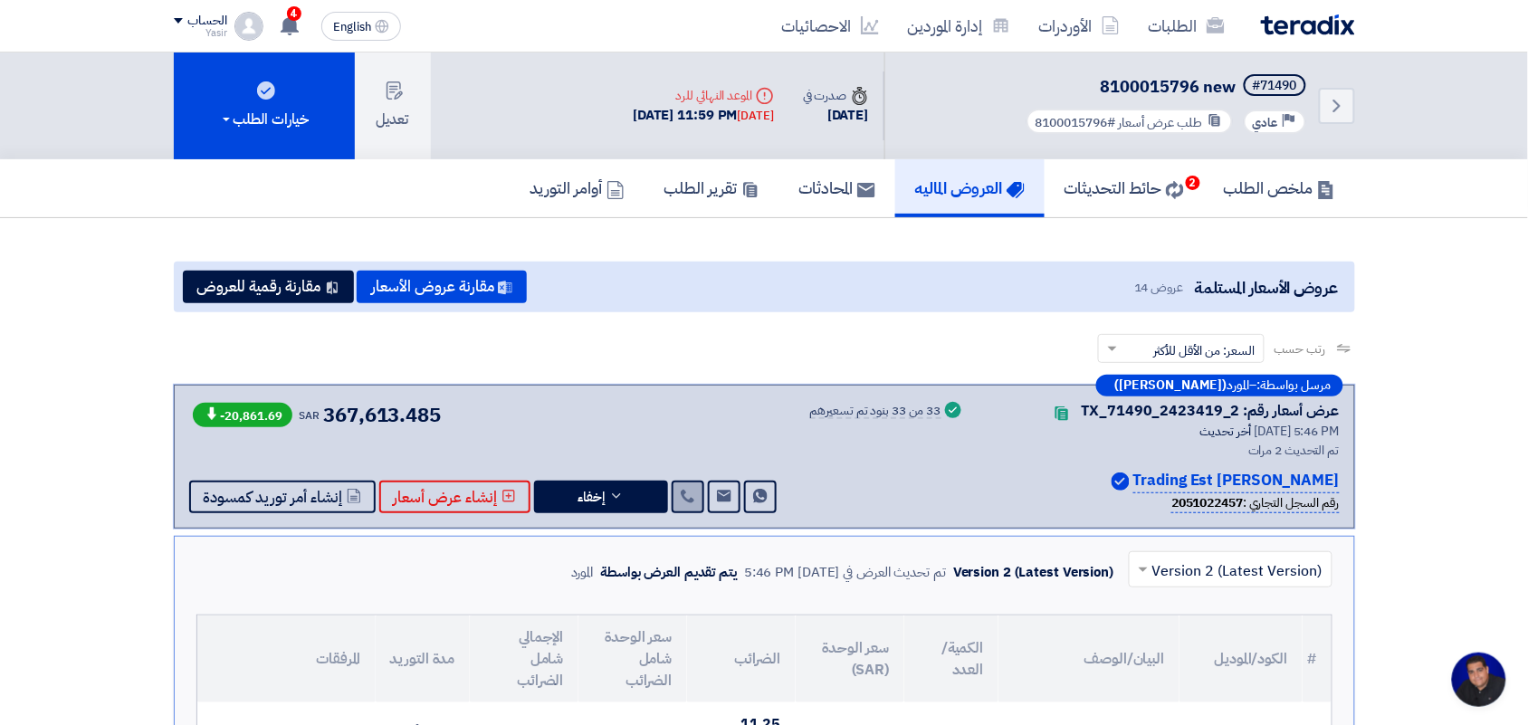
click at [681, 492] on icon at bounding box center [688, 496] width 14 height 14
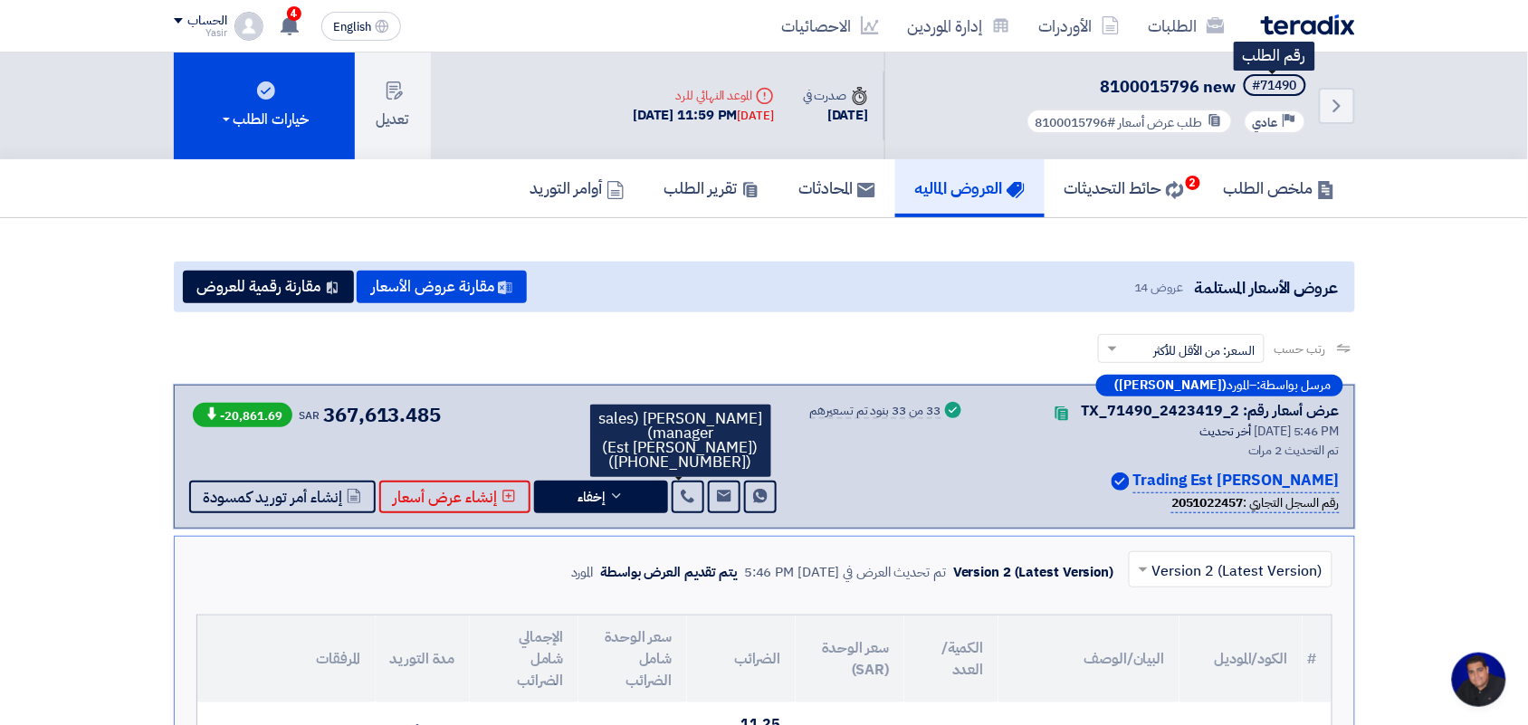
click at [1266, 87] on div "#71490" at bounding box center [1275, 86] width 44 height 13
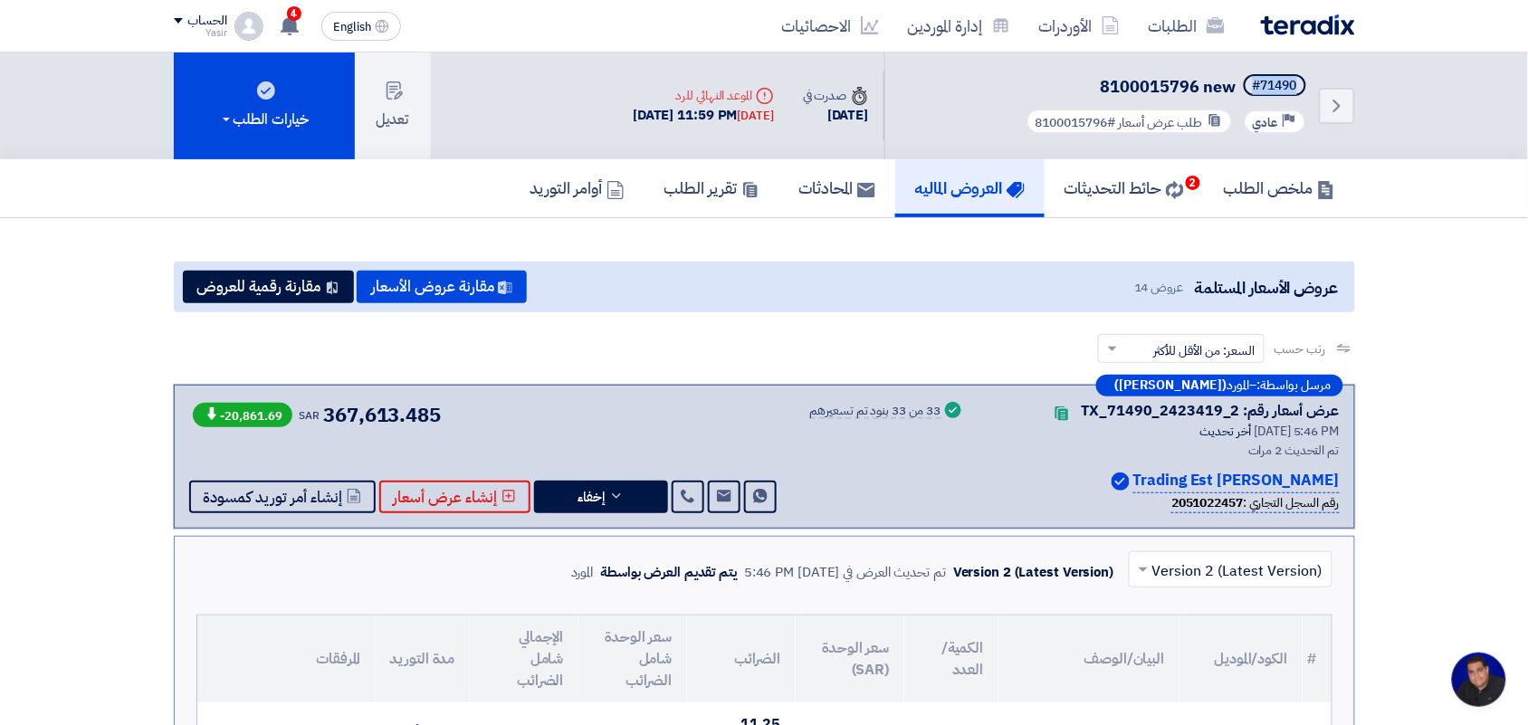
click at [1166, 91] on span "8100015796 new" at bounding box center [1169, 86] width 136 height 24
click at [1057, 88] on h5 "#71490 8100015796 new" at bounding box center [1166, 86] width 287 height 25
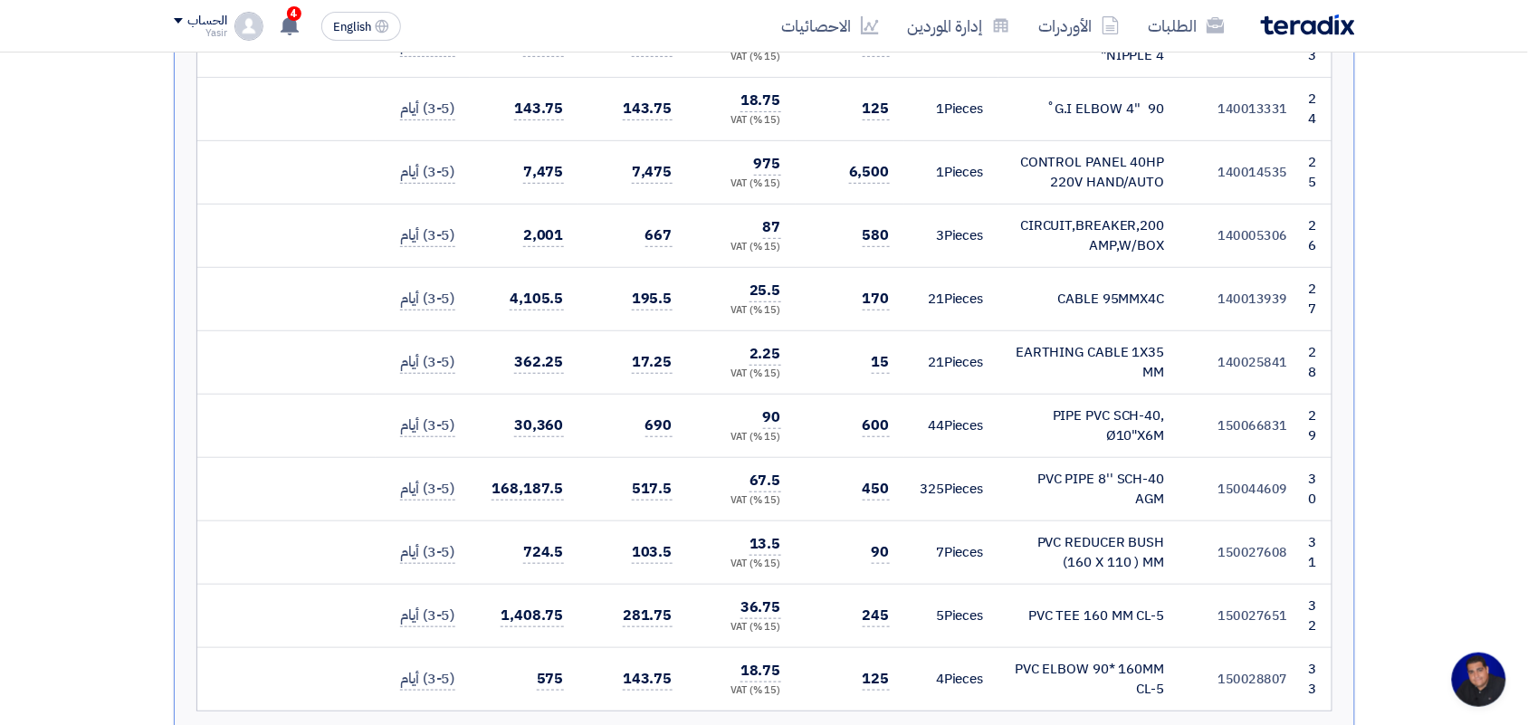
scroll to position [2150, 0]
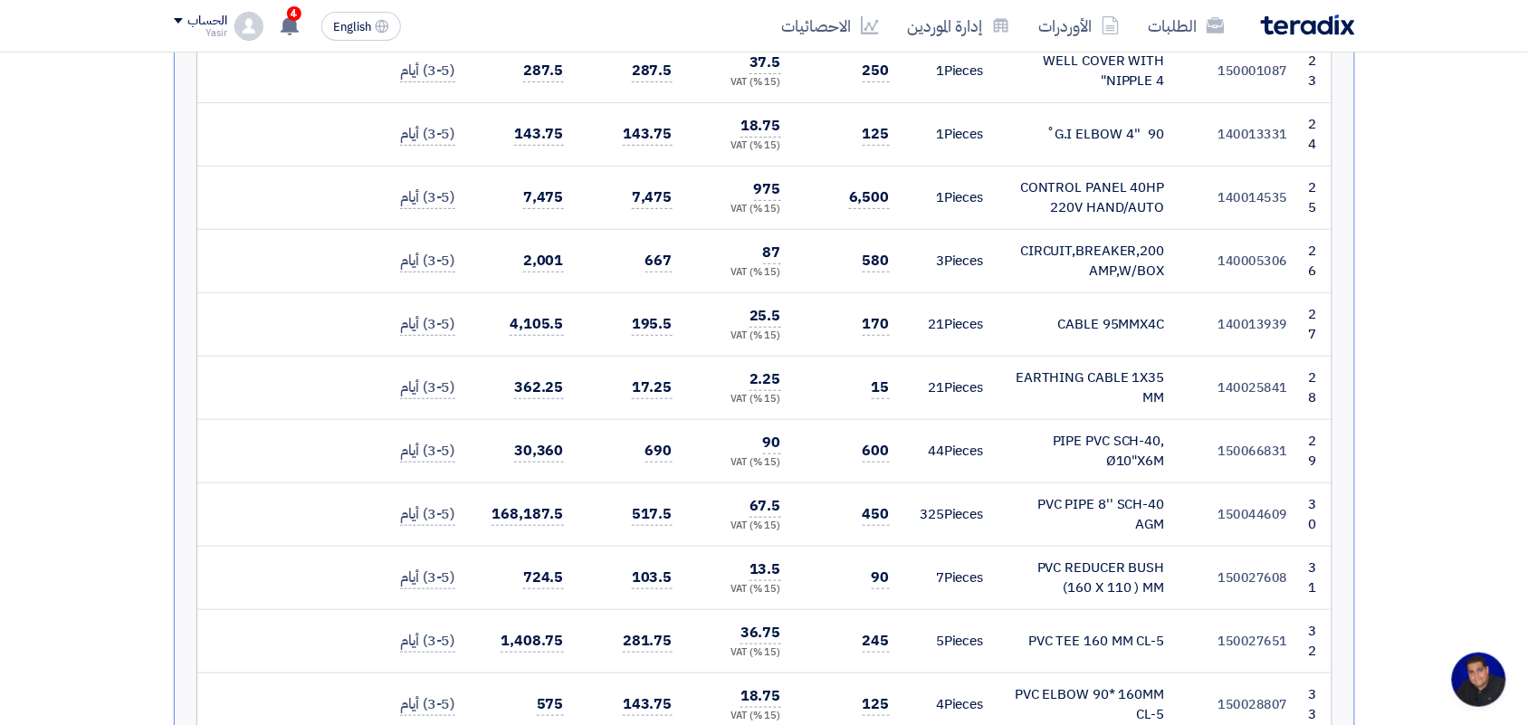
drag, startPoint x: 1019, startPoint y: 626, endPoint x: 1174, endPoint y: 613, distance: 155.4
click at [1174, 673] on td "PVC ELBOW 90* 160MM CL-5" at bounding box center [1089, 704] width 181 height 63
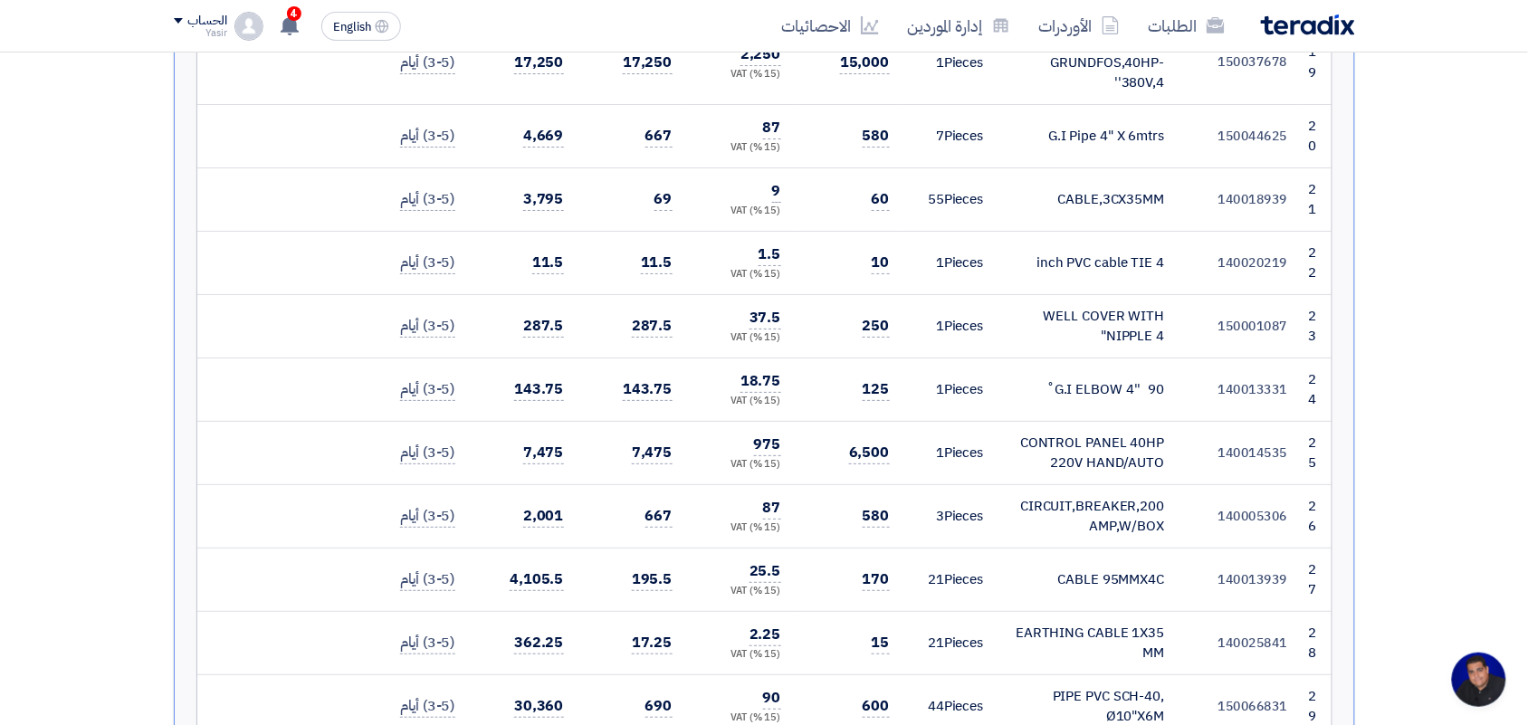
scroll to position [1924, 0]
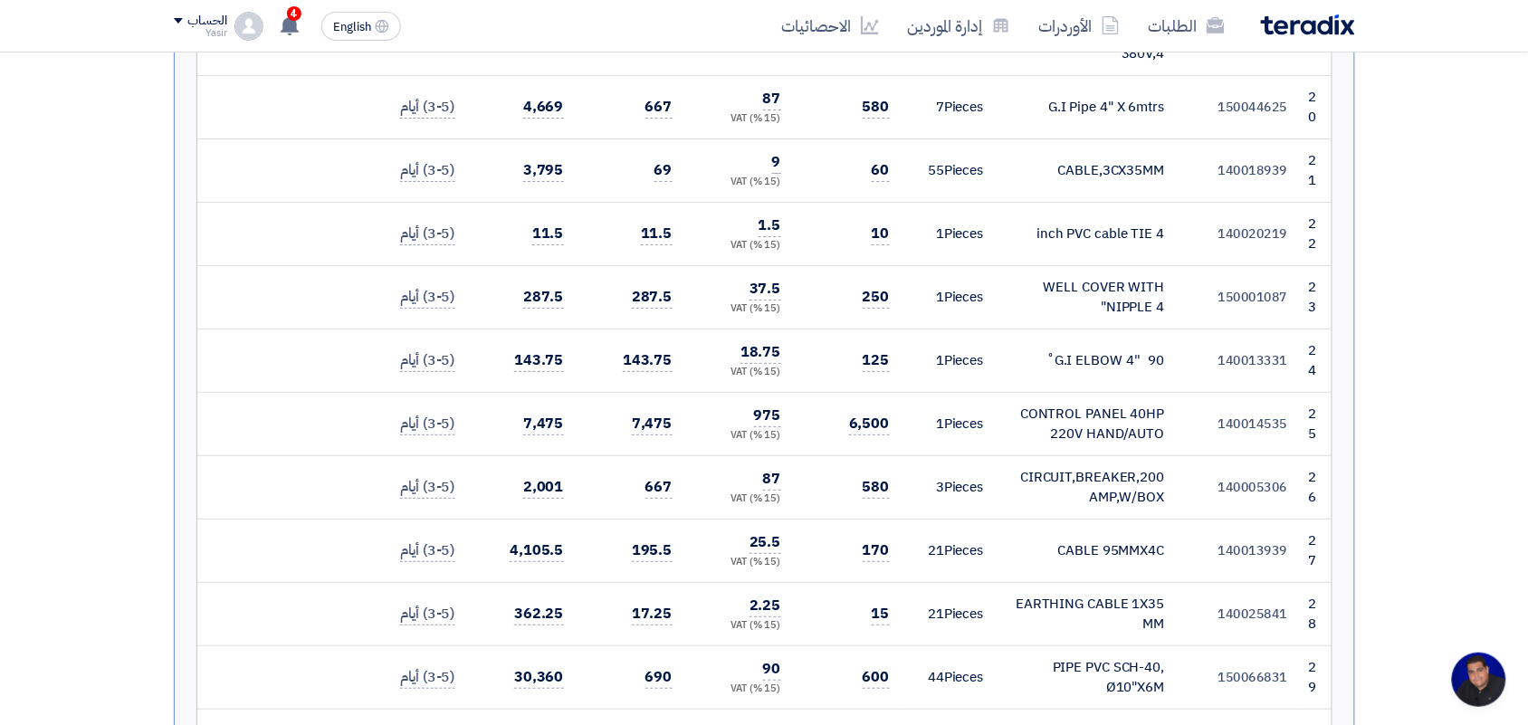
click at [1078, 350] on div "G.I ELBOW 4'' 90˚" at bounding box center [1089, 360] width 152 height 21
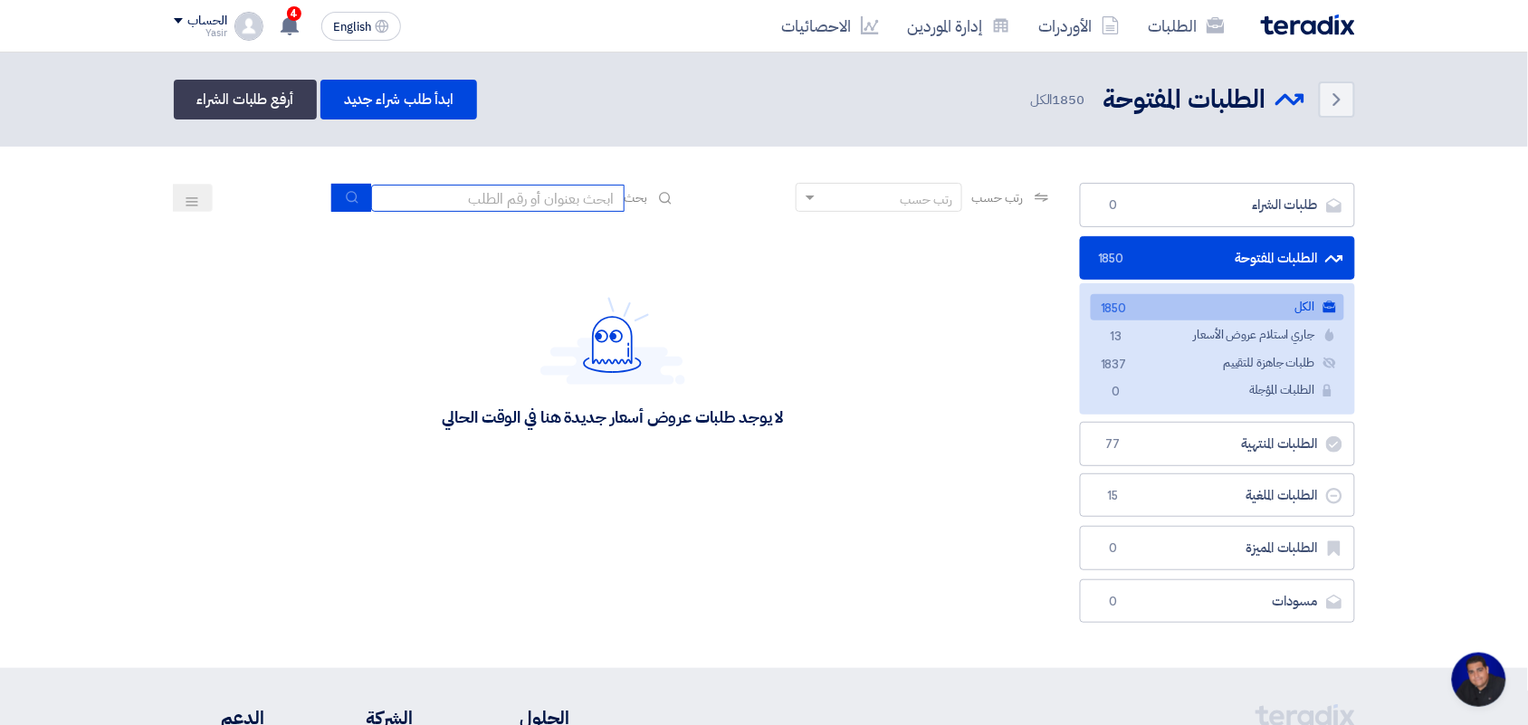
click at [504, 204] on input at bounding box center [497, 198] width 253 height 27
drag, startPoint x: 718, startPoint y: 225, endPoint x: 919, endPoint y: 200, distance: 202.5
click at [920, 201] on div "رتب حسب رتب حسب بحث 8200000874" at bounding box center [613, 204] width 879 height 43
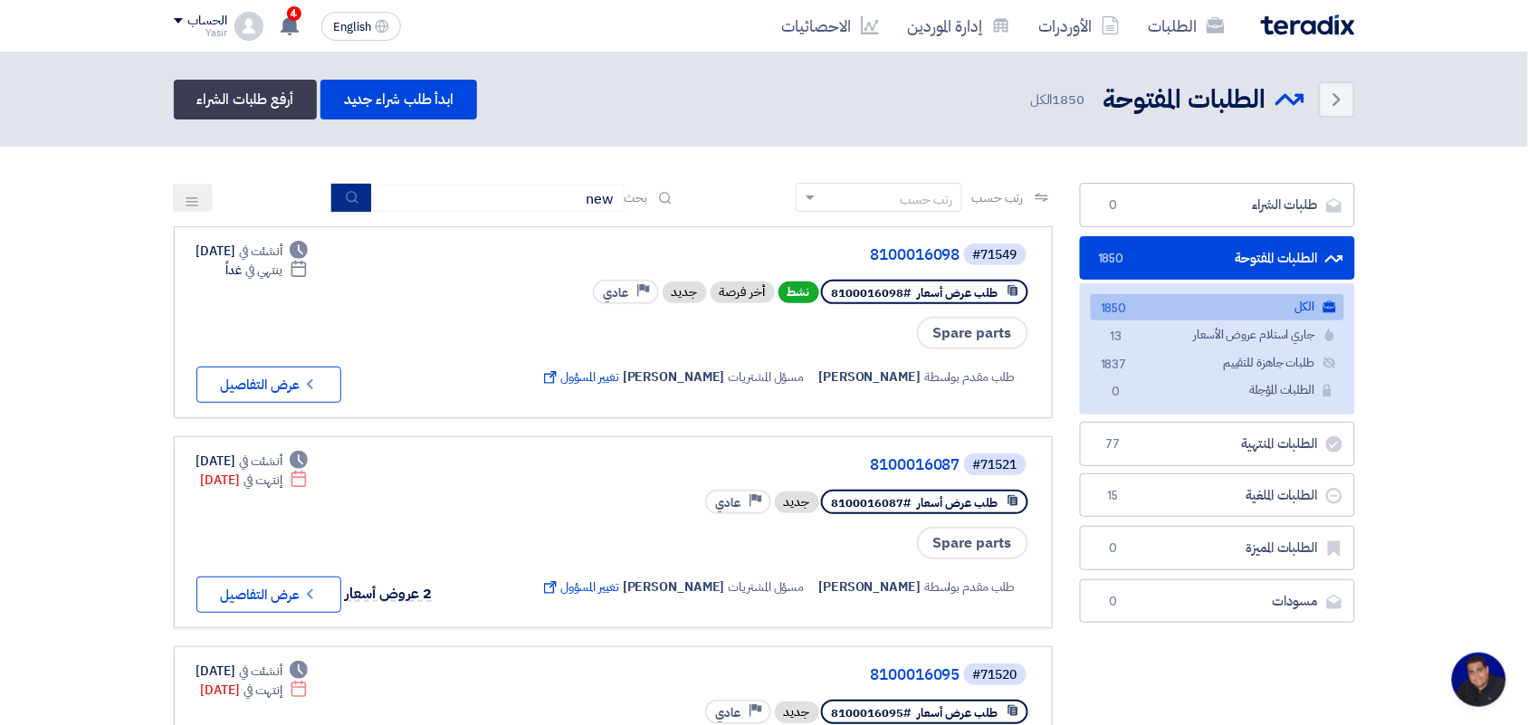
click at [365, 200] on button "submit" at bounding box center [351, 198] width 40 height 28
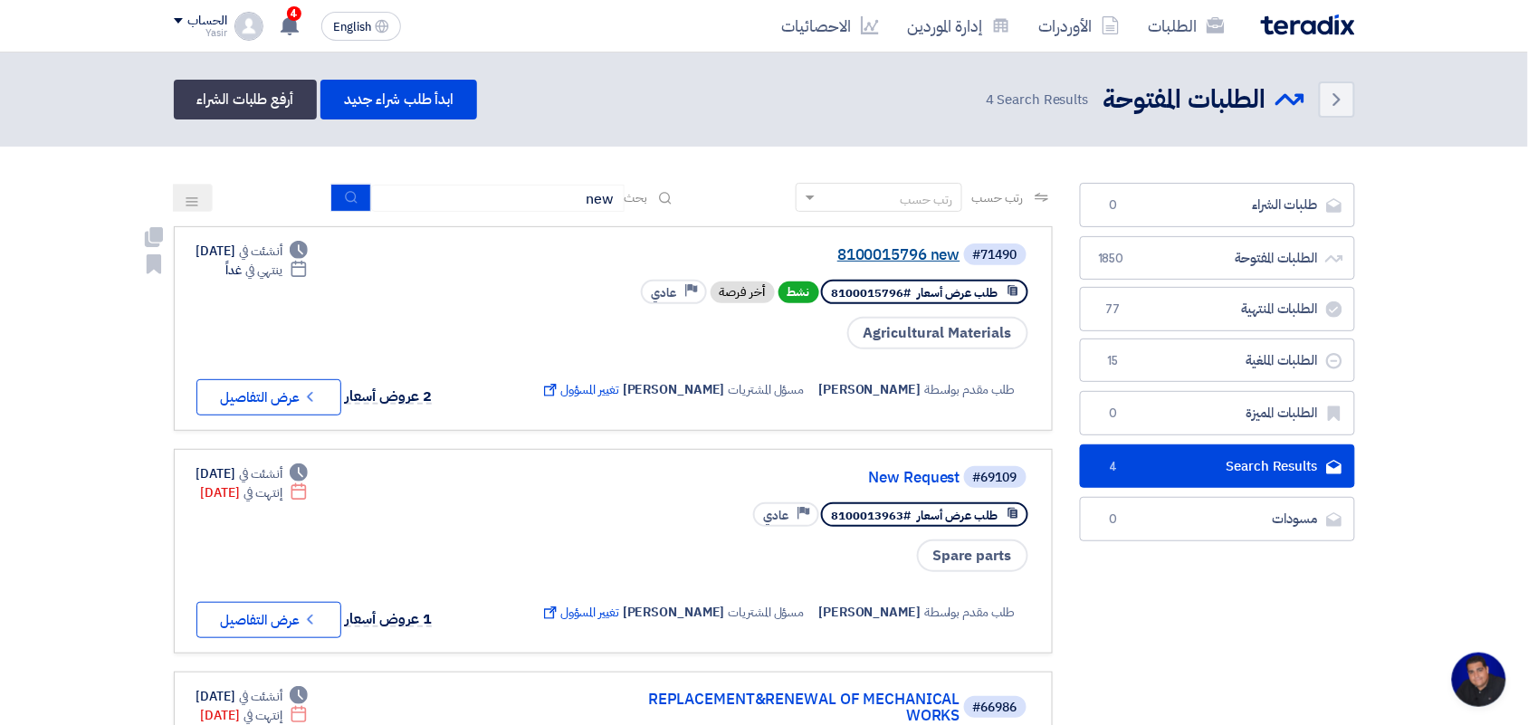
drag, startPoint x: 797, startPoint y: 353, endPoint x: 803, endPoint y: 244, distance: 108.8
click at [803, 244] on div "#71490 8100015796 new طلب عرض أسعار #8100015796 نشط أخر فرصة Priority عادي Agri…" at bounding box center [783, 329] width 493 height 174
copy div "8100015796 new طلب عرض أسعار #8100015796 نشط أخر فرصة Priority عادي Agricultura…"
drag, startPoint x: 534, startPoint y: 197, endPoint x: 744, endPoint y: 209, distance: 210.4
click at [744, 209] on div "رتب حسب رتب حسب بحث new" at bounding box center [613, 204] width 879 height 43
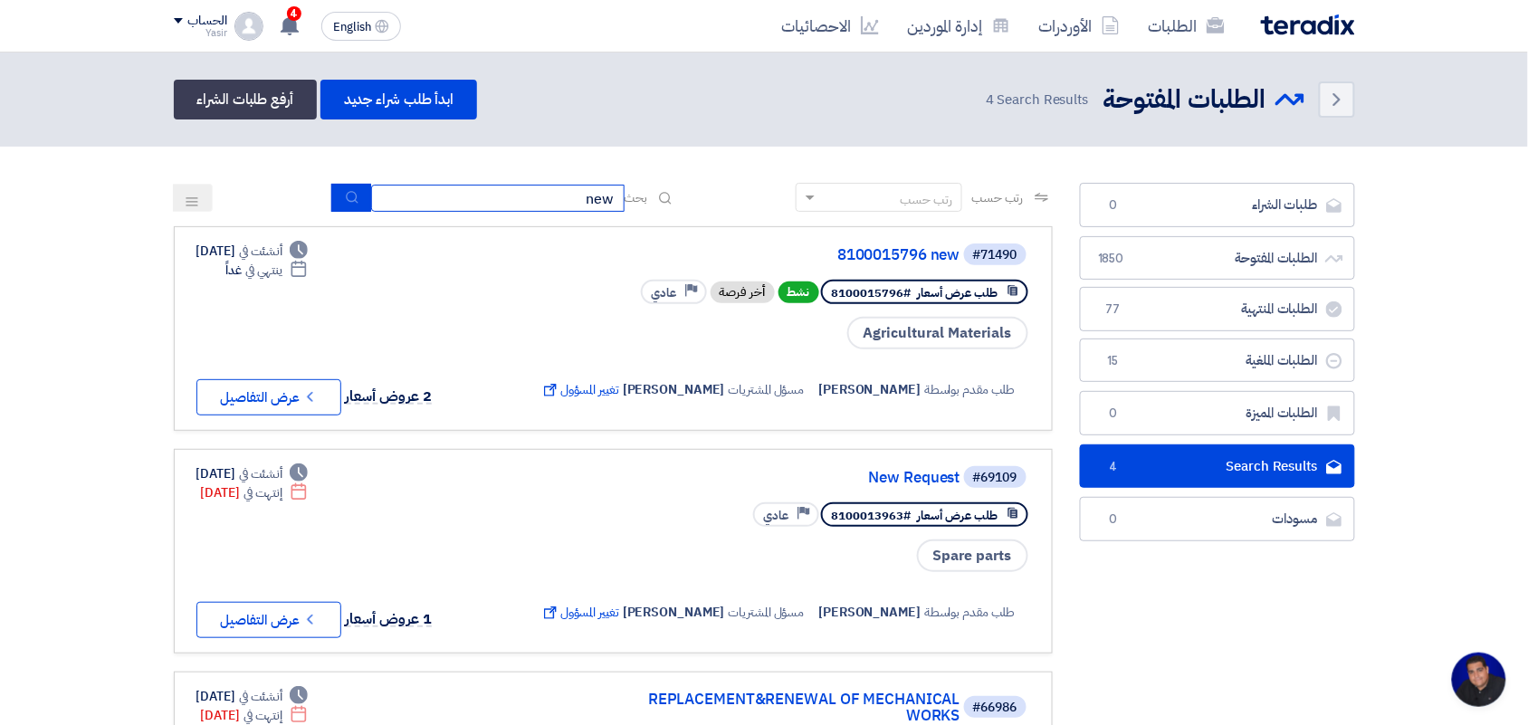
paste input "8100015796 new طلب عرض أسعار #8100015796 نشط أخر فرصة عادي Agricultural Materia…"
drag, startPoint x: 468, startPoint y: 196, endPoint x: 763, endPoint y: 191, distance: 295.2
click at [763, 191] on div "رتب حسب رتب حسب بحث 8100015796 new طلب عرض أسعار #8100015796" at bounding box center [613, 204] width 879 height 43
type input "8100015796"
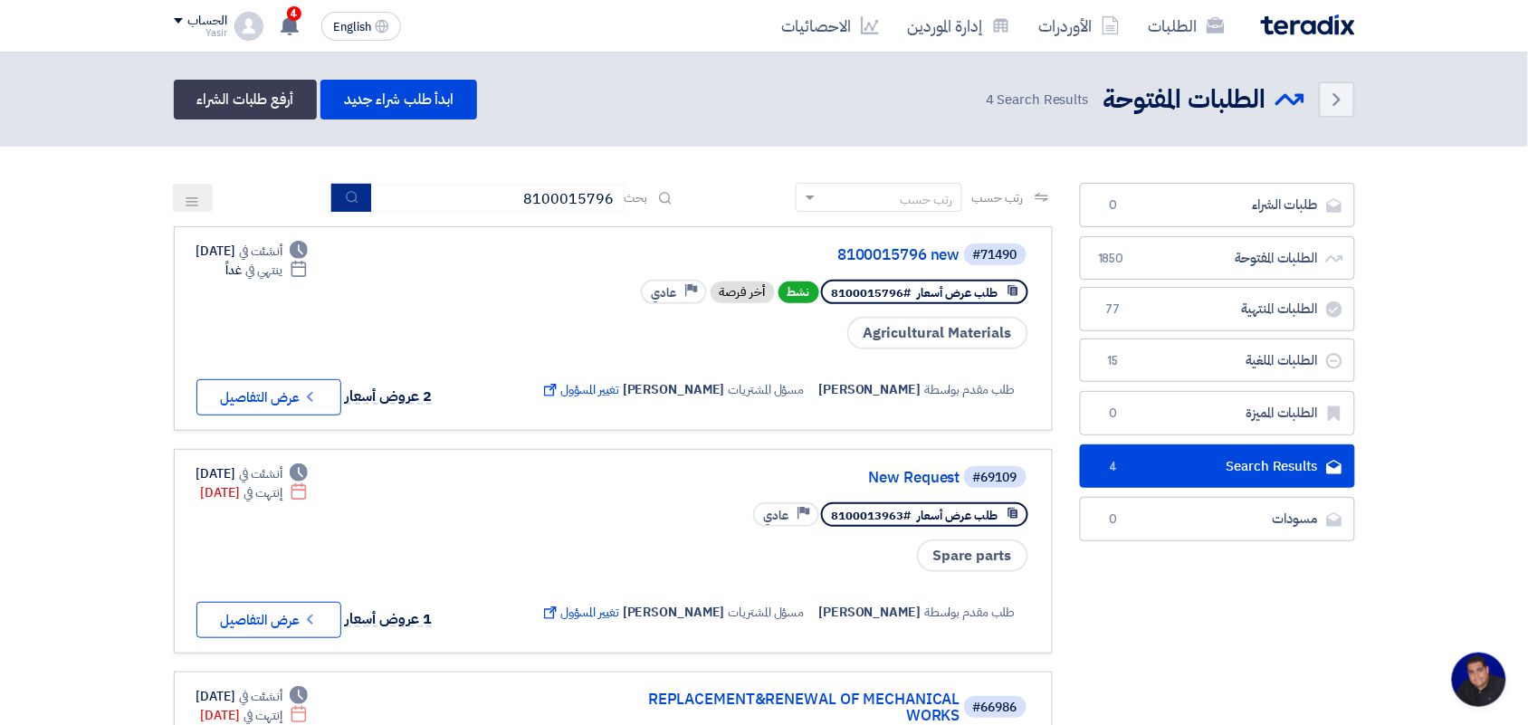
click at [349, 193] on icon "submit" at bounding box center [352, 197] width 14 height 14
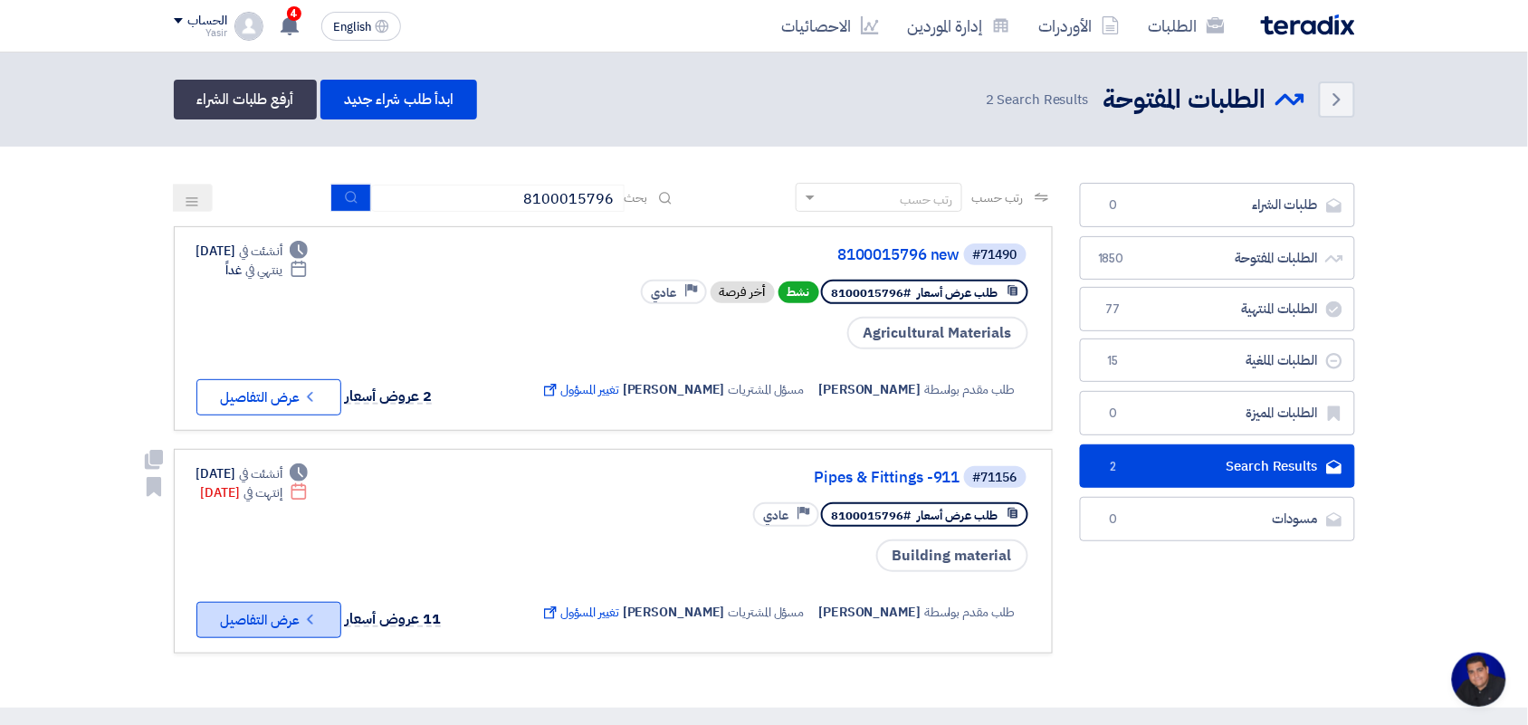
click at [255, 602] on button "Check details عرض التفاصيل" at bounding box center [268, 620] width 145 height 36
